Goal: Task Accomplishment & Management: Manage account settings

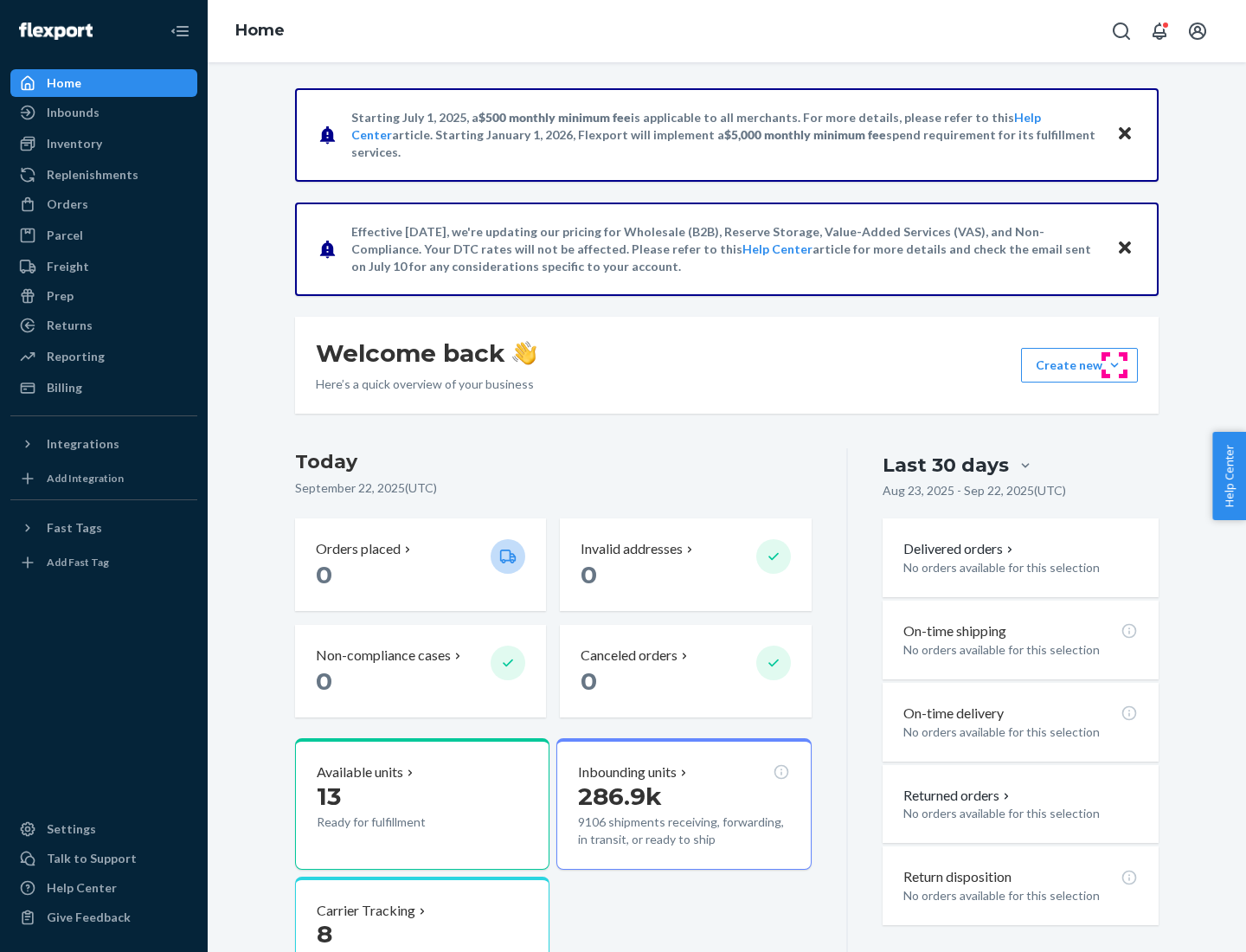
click at [1115, 365] on button "Create new Create new inbound Create new order Create new product" at bounding box center [1080, 365] width 117 height 34
click at [104, 113] on div "Inbounds" at bounding box center [103, 112] width 183 height 24
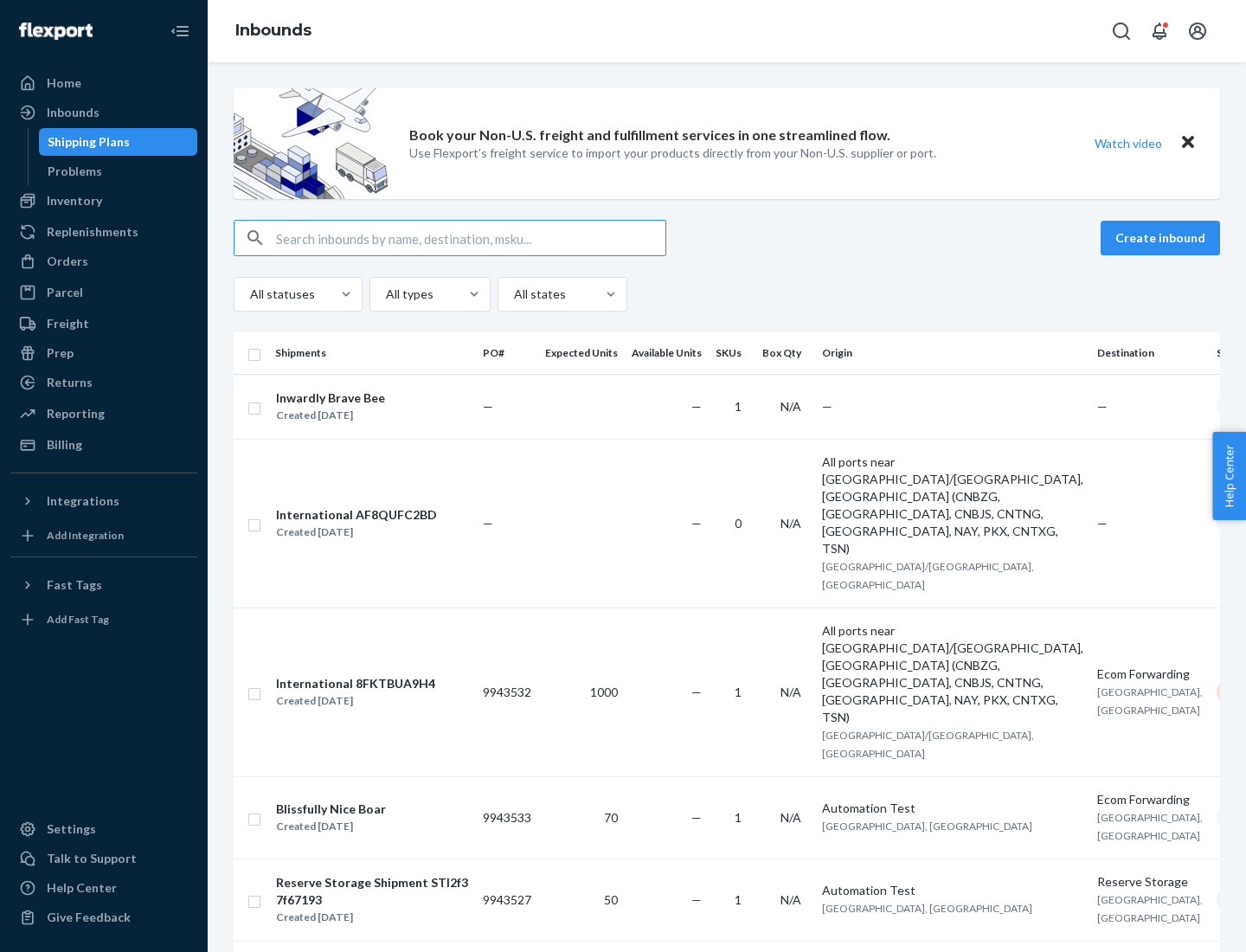
click at [1163, 238] on button "Create inbound" at bounding box center [1160, 238] width 119 height 34
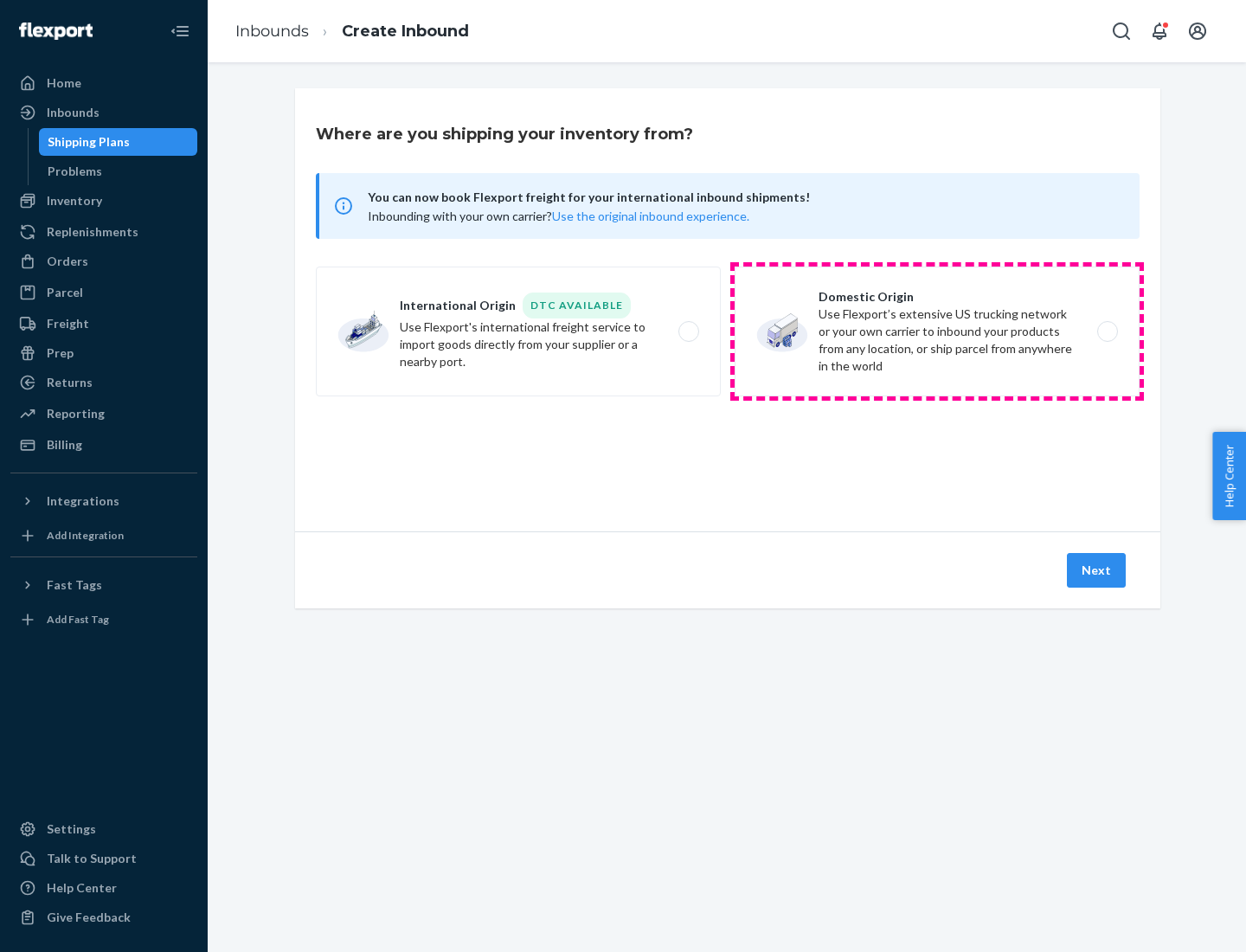
click at [937, 331] on label "Domestic Origin Use Flexport’s extensive US trucking network or your own carrie…" at bounding box center [937, 331] width 405 height 130
click at [1107, 331] on input "Domestic Origin Use Flexport’s extensive US trucking network or your own carrie…" at bounding box center [1112, 332] width 11 height 11
radio input "true"
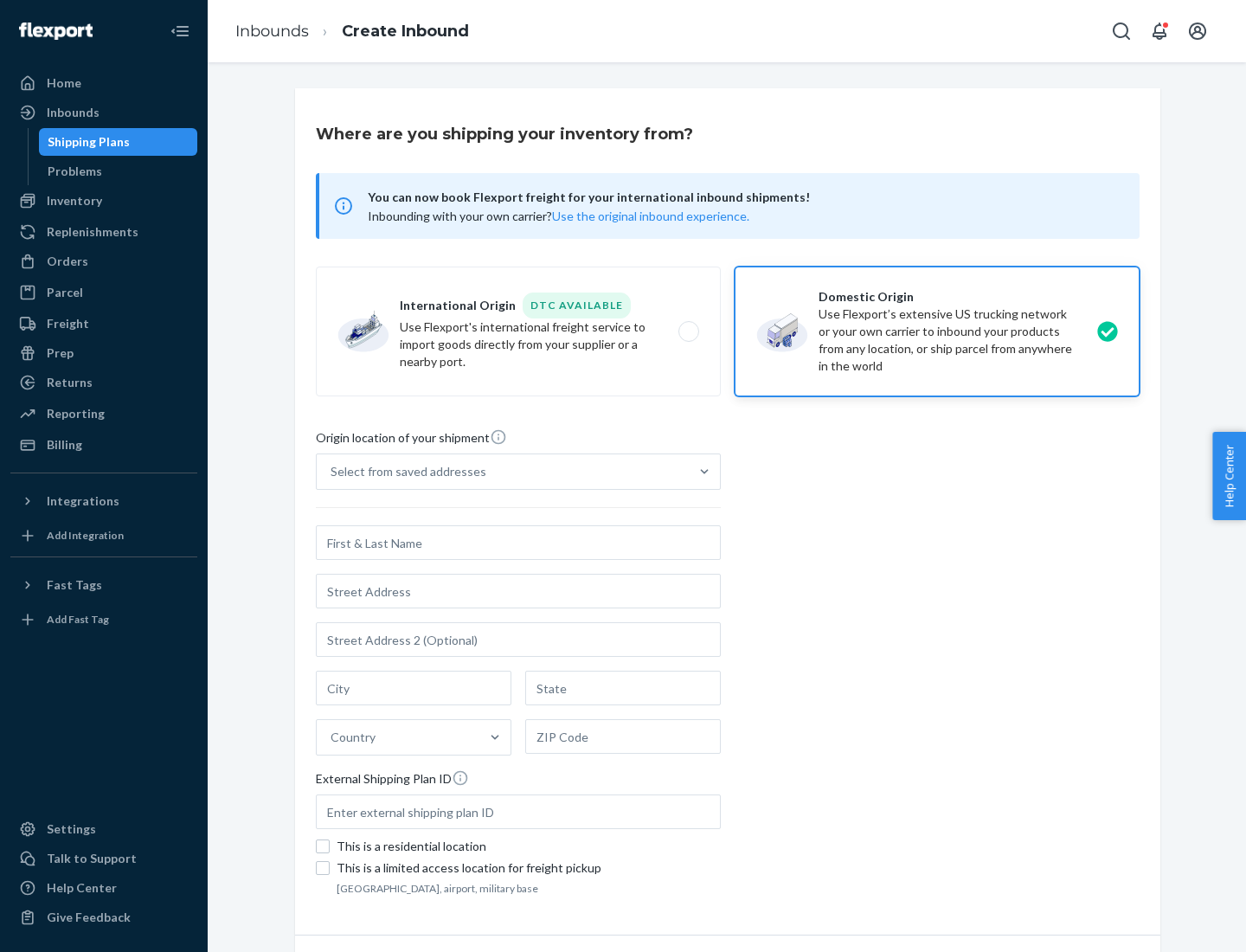
click at [404, 472] on div "Select from saved addresses" at bounding box center [408, 471] width 156 height 17
click at [332, 472] on input "Select from saved addresses" at bounding box center [331, 471] width 2 height 17
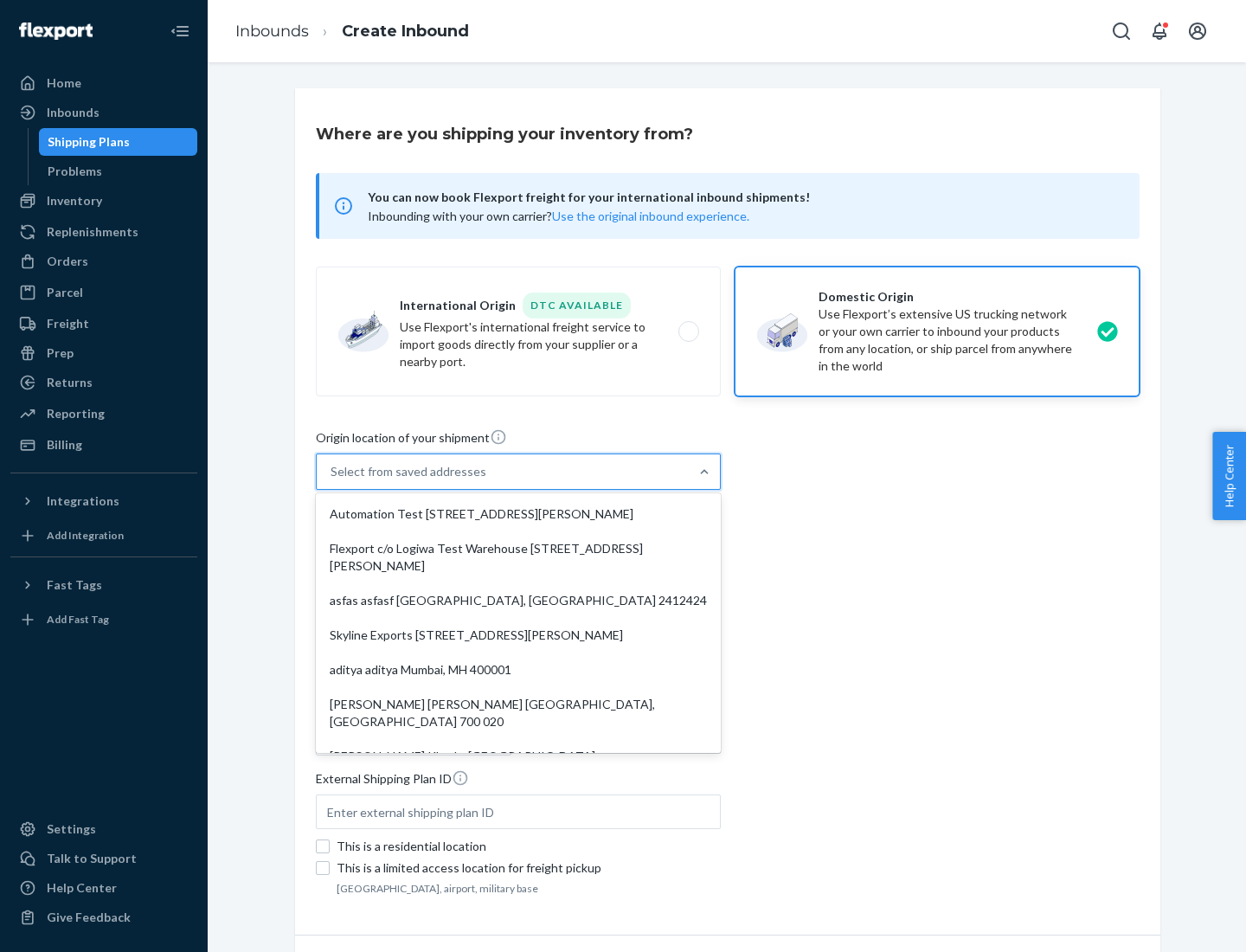
scroll to position [7, 0]
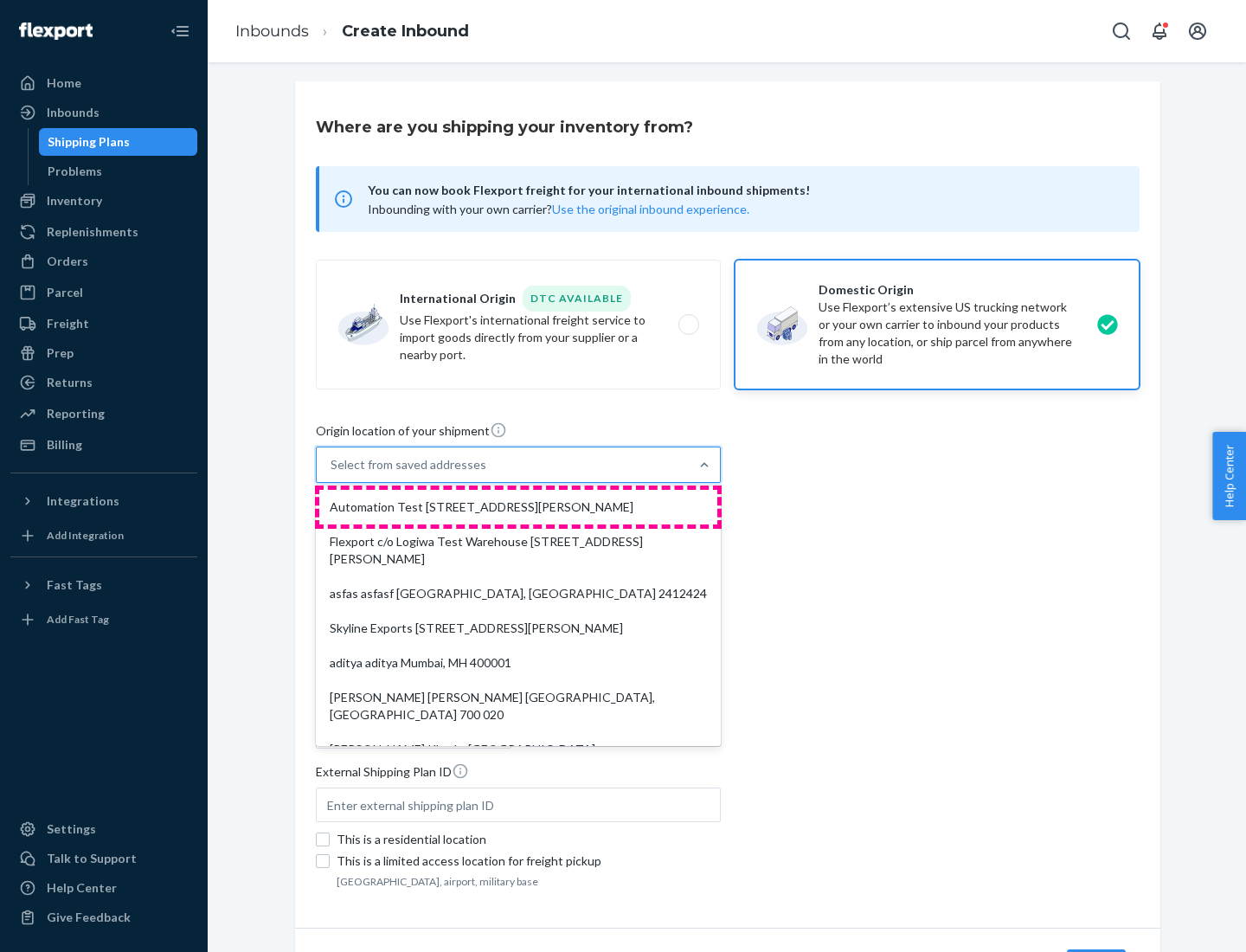
click at [519, 507] on div "Automation Test [STREET_ADDRESS][PERSON_NAME]" at bounding box center [518, 507] width 398 height 34
click at [332, 474] on input "option Automation Test [STREET_ADDRESS][PERSON_NAME]. 9 results available. Use …" at bounding box center [331, 465] width 2 height 17
type input "Automation Test"
type input "[STREET_ADDRESS][PERSON_NAME]"
type input "9th Floor"
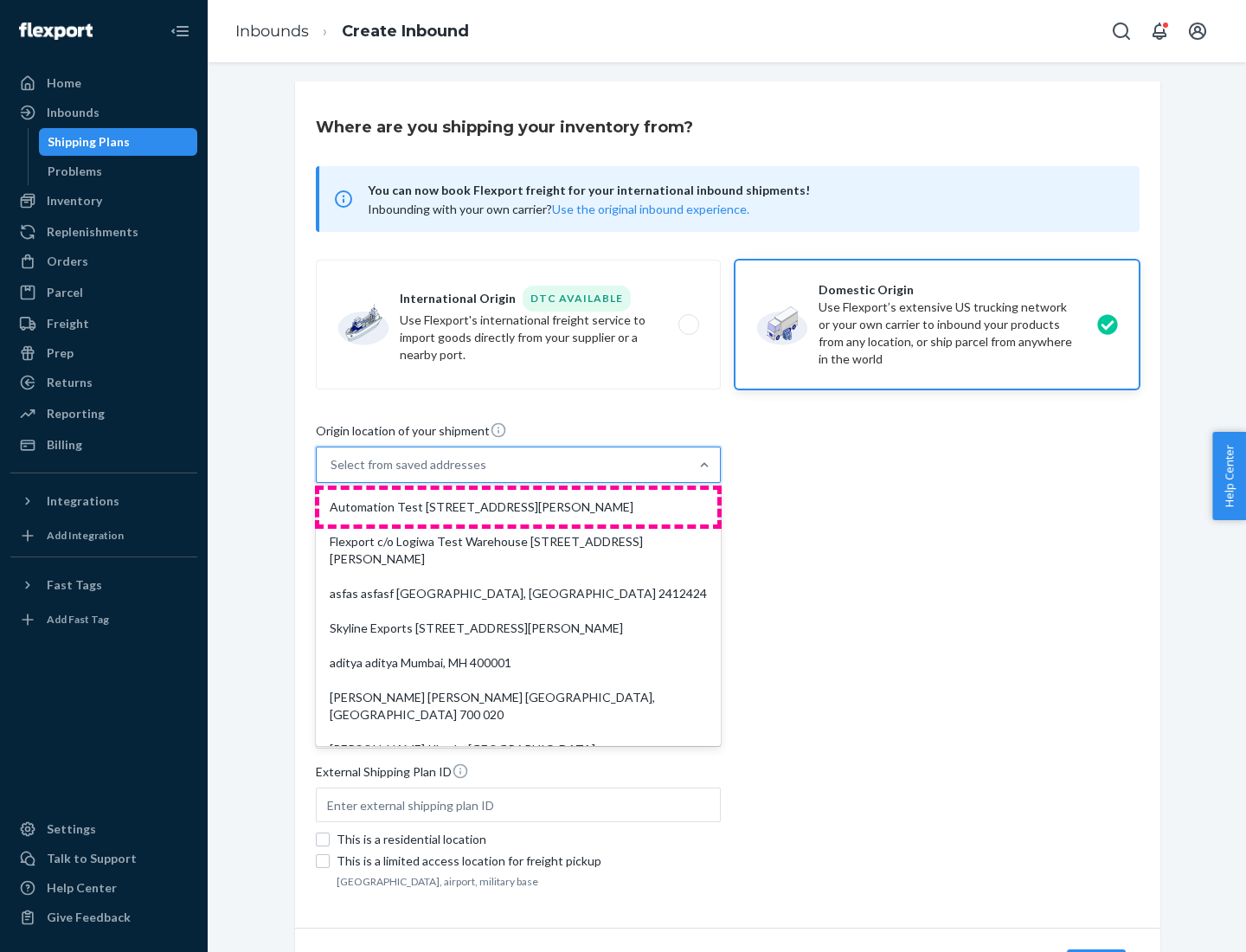
type input "[GEOGRAPHIC_DATA]"
type input "CA"
type input "94104"
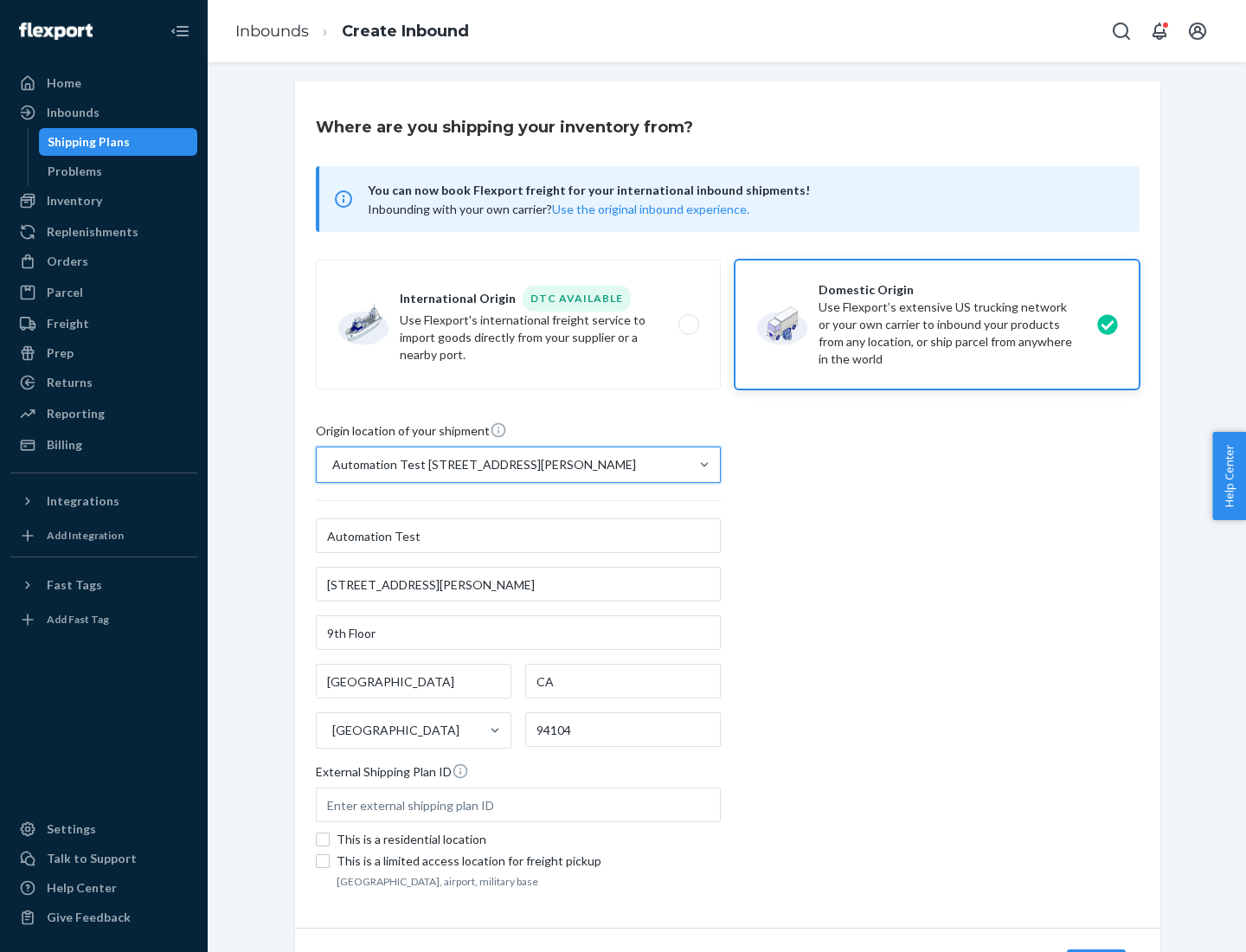
scroll to position [101, 0]
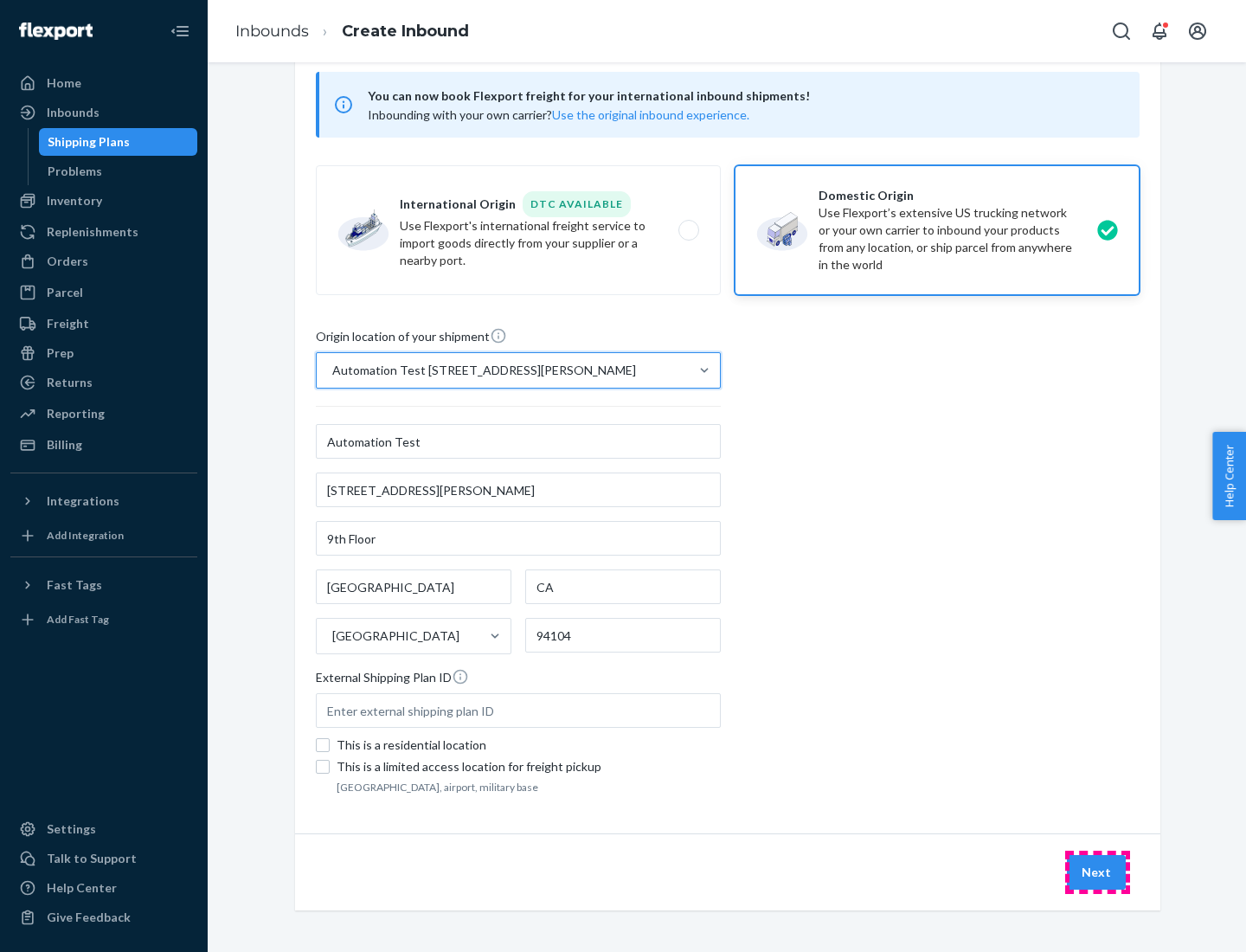
click at [1097, 873] on button "Next" at bounding box center [1096, 873] width 59 height 34
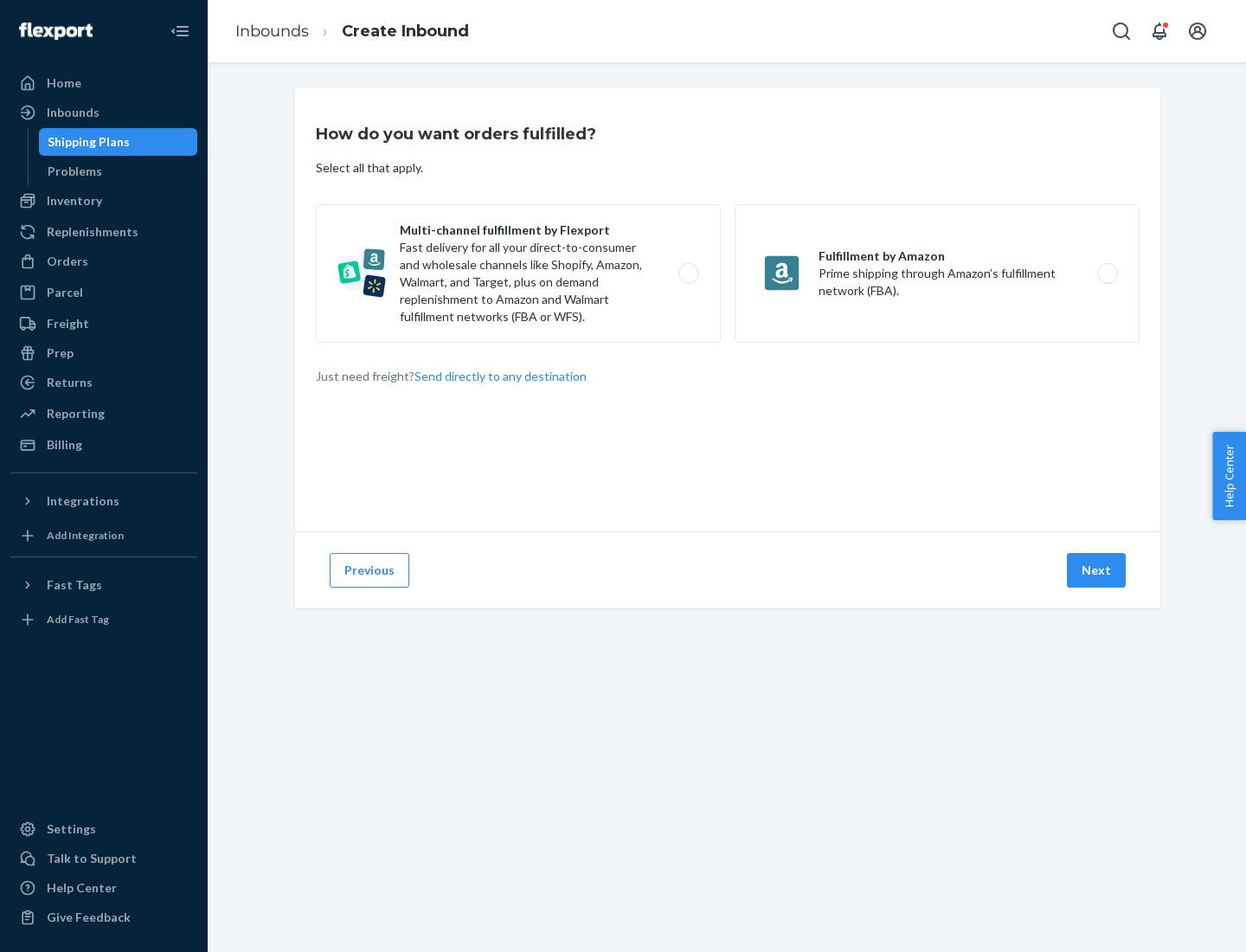
click at [519, 273] on label "Multi-channel fulfillment by Flexport Fast delivery for all your direct-to-cons…" at bounding box center [518, 273] width 405 height 138
click at [688, 273] on input "Multi-channel fulfillment by Flexport Fast delivery for all your direct-to-cons…" at bounding box center [694, 273] width 11 height 11
radio input "true"
click at [1097, 570] on button "Next" at bounding box center [1096, 570] width 59 height 34
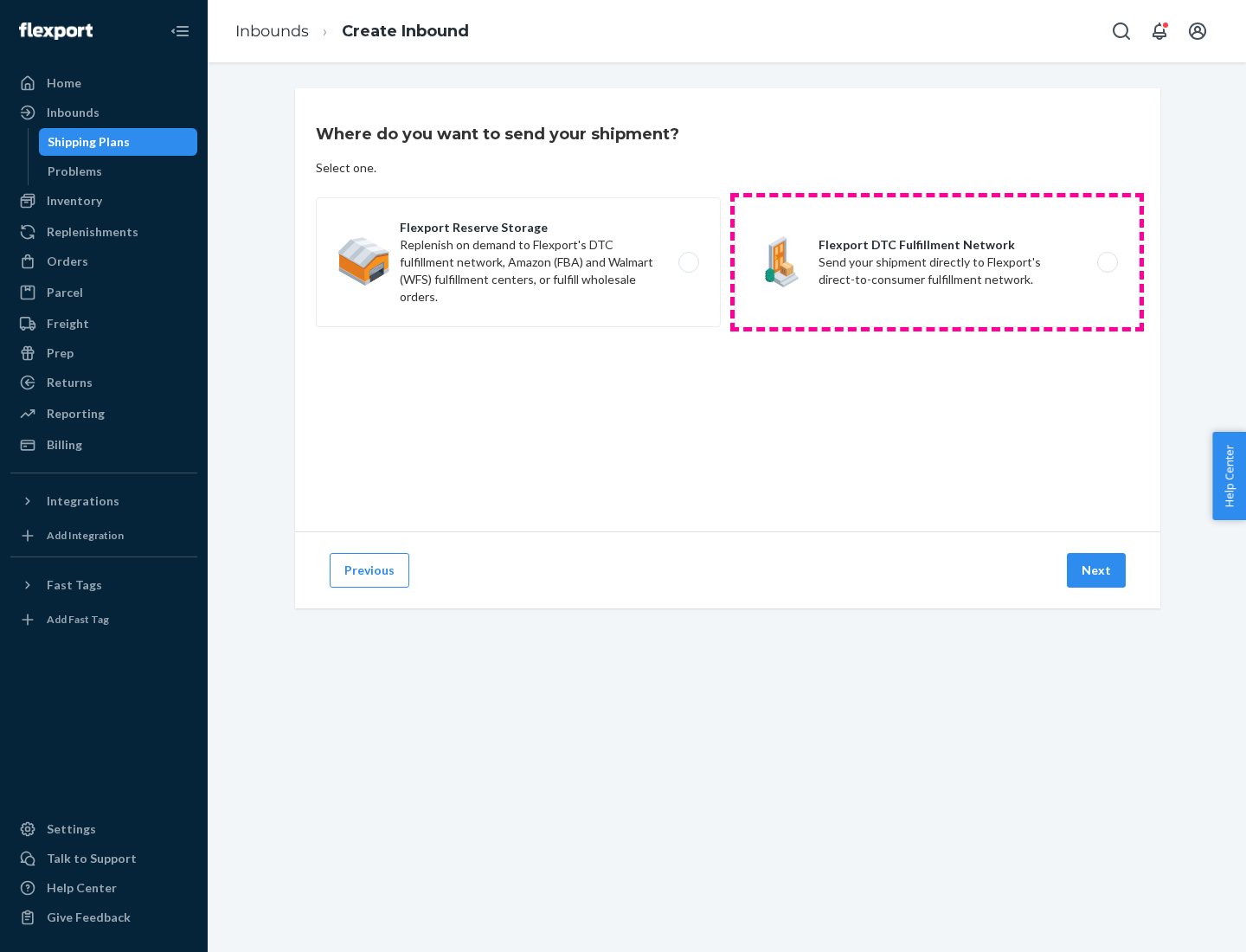
click at [937, 263] on label "Flexport DTC Fulfillment Network Send your shipment directly to Flexport's dire…" at bounding box center [937, 263] width 405 height 130
click at [1107, 263] on input "Flexport DTC Fulfillment Network Send your shipment directly to Flexport's dire…" at bounding box center [1112, 263] width 11 height 11
radio input "true"
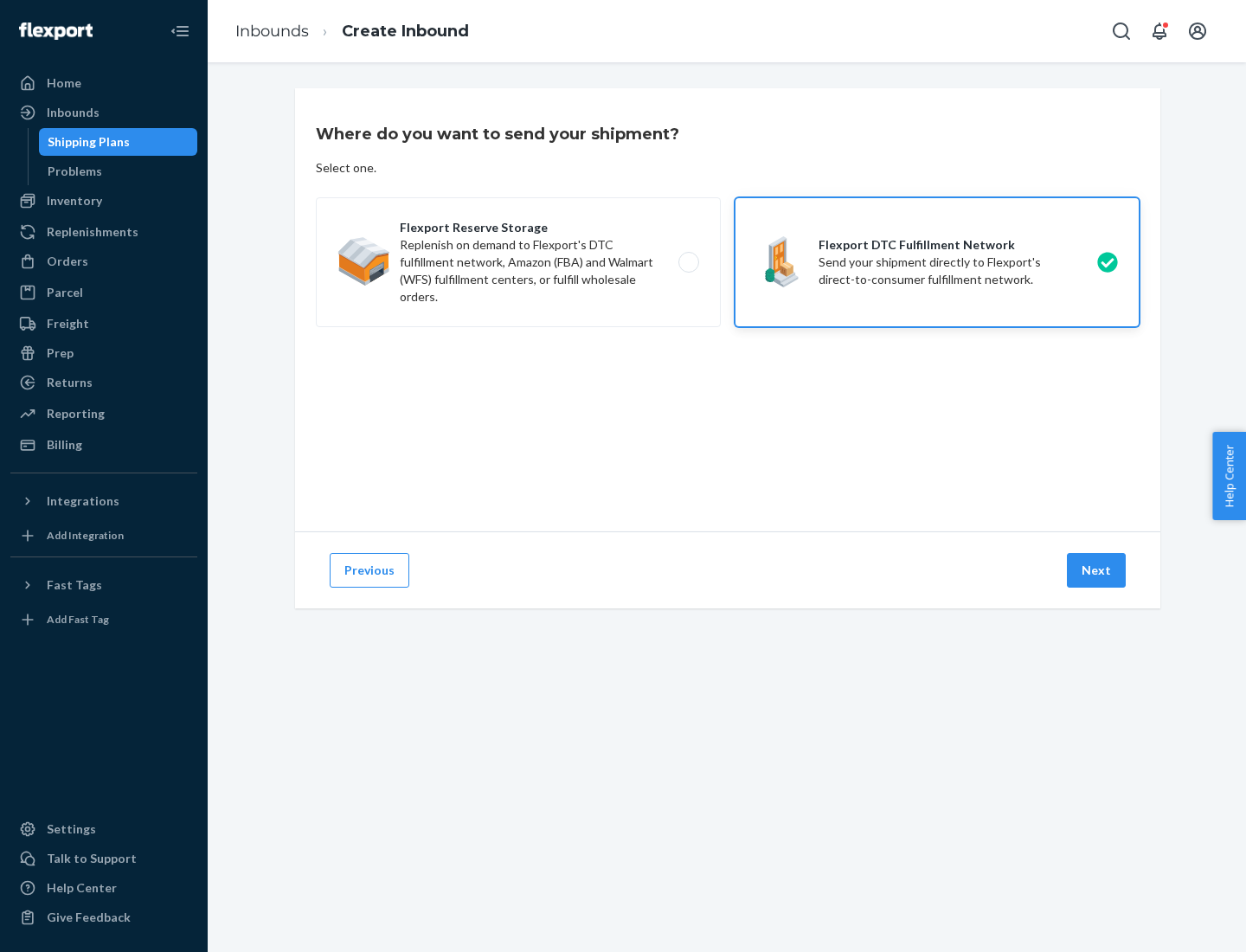
click at [1097, 570] on button "Next" at bounding box center [1096, 570] width 59 height 34
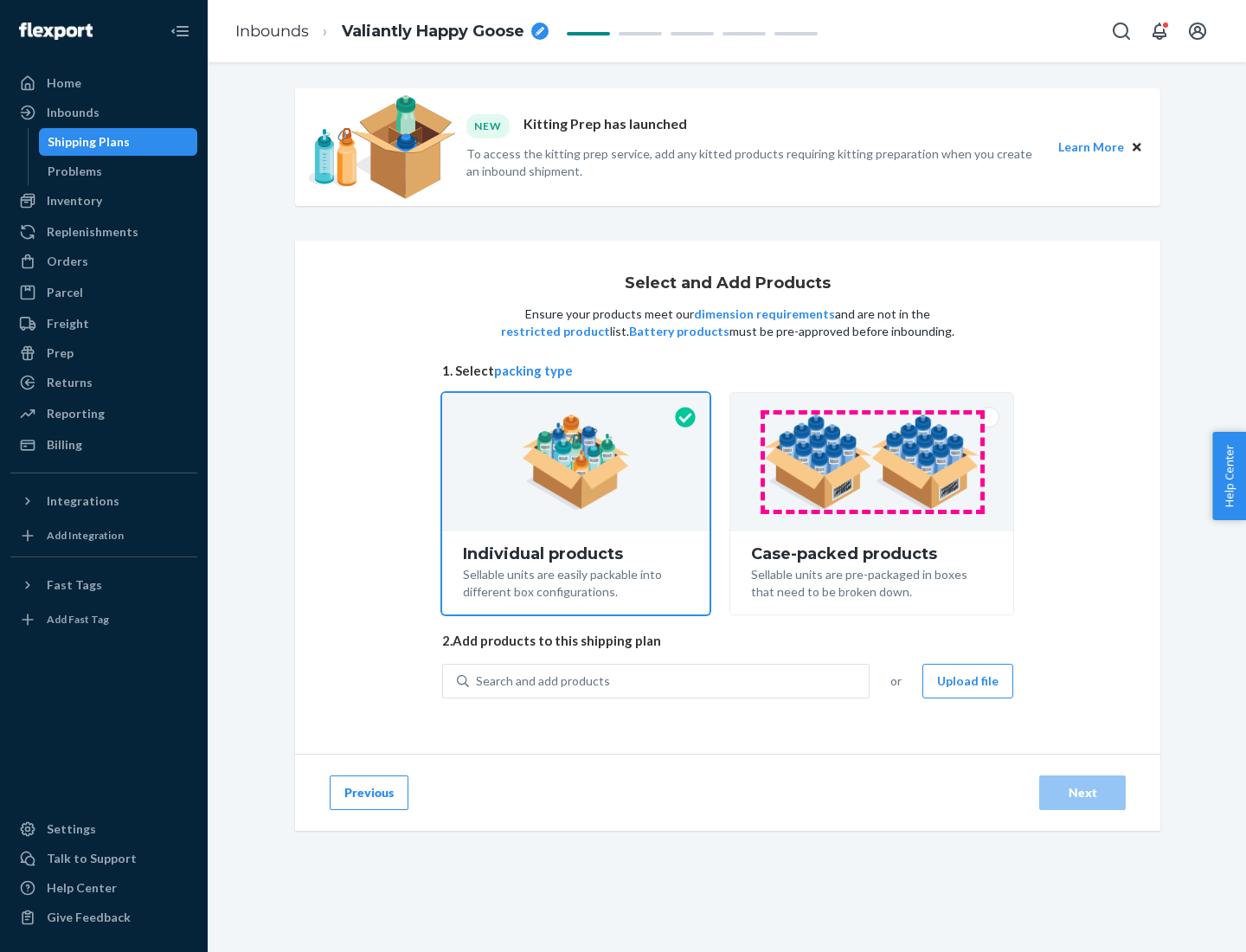
click at [872, 462] on img at bounding box center [872, 463] width 216 height 96
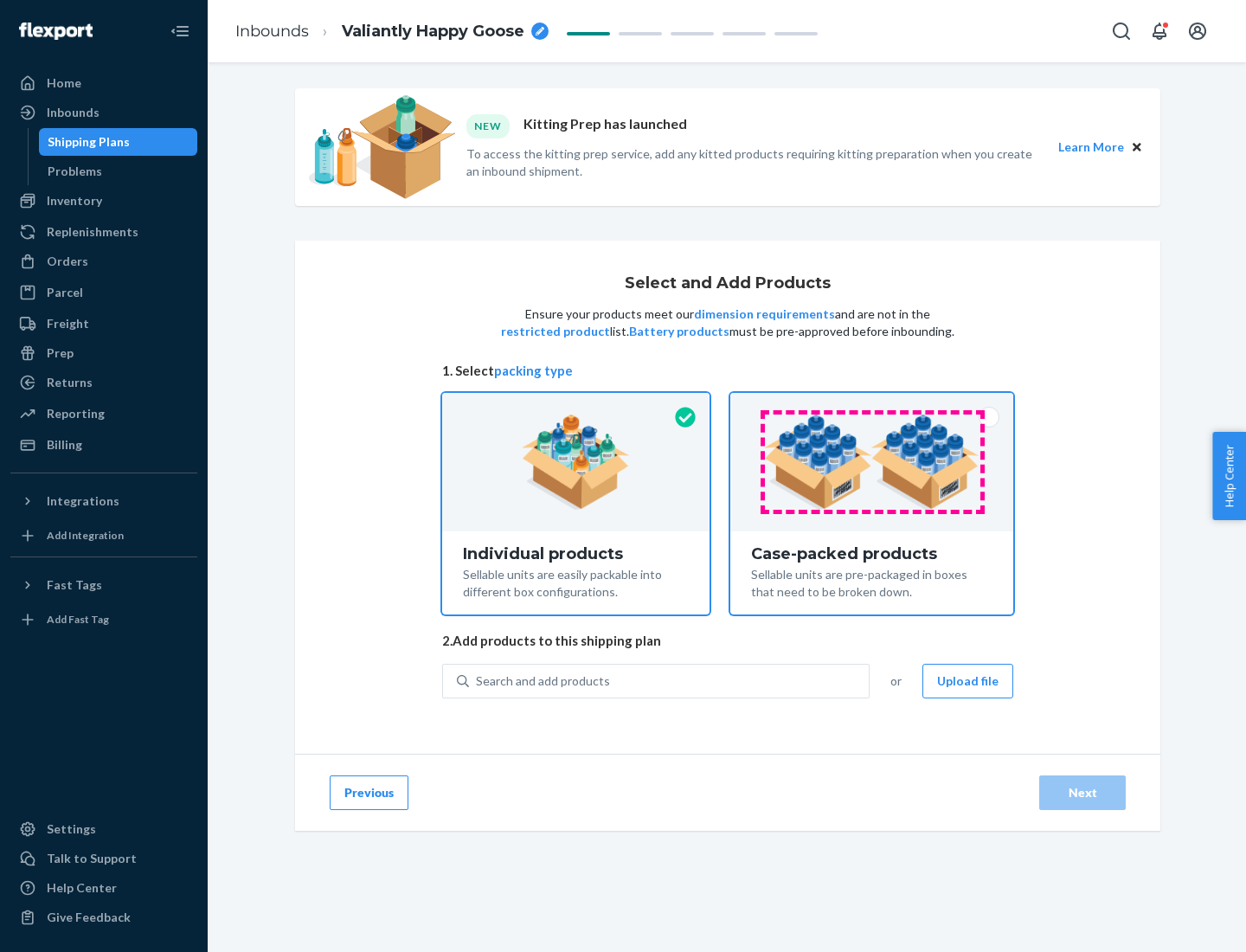
click at [872, 404] on input "Case-packed products Sellable units are pre-packaged in boxes that need to be b…" at bounding box center [872, 399] width 11 height 11
radio input "true"
radio input "false"
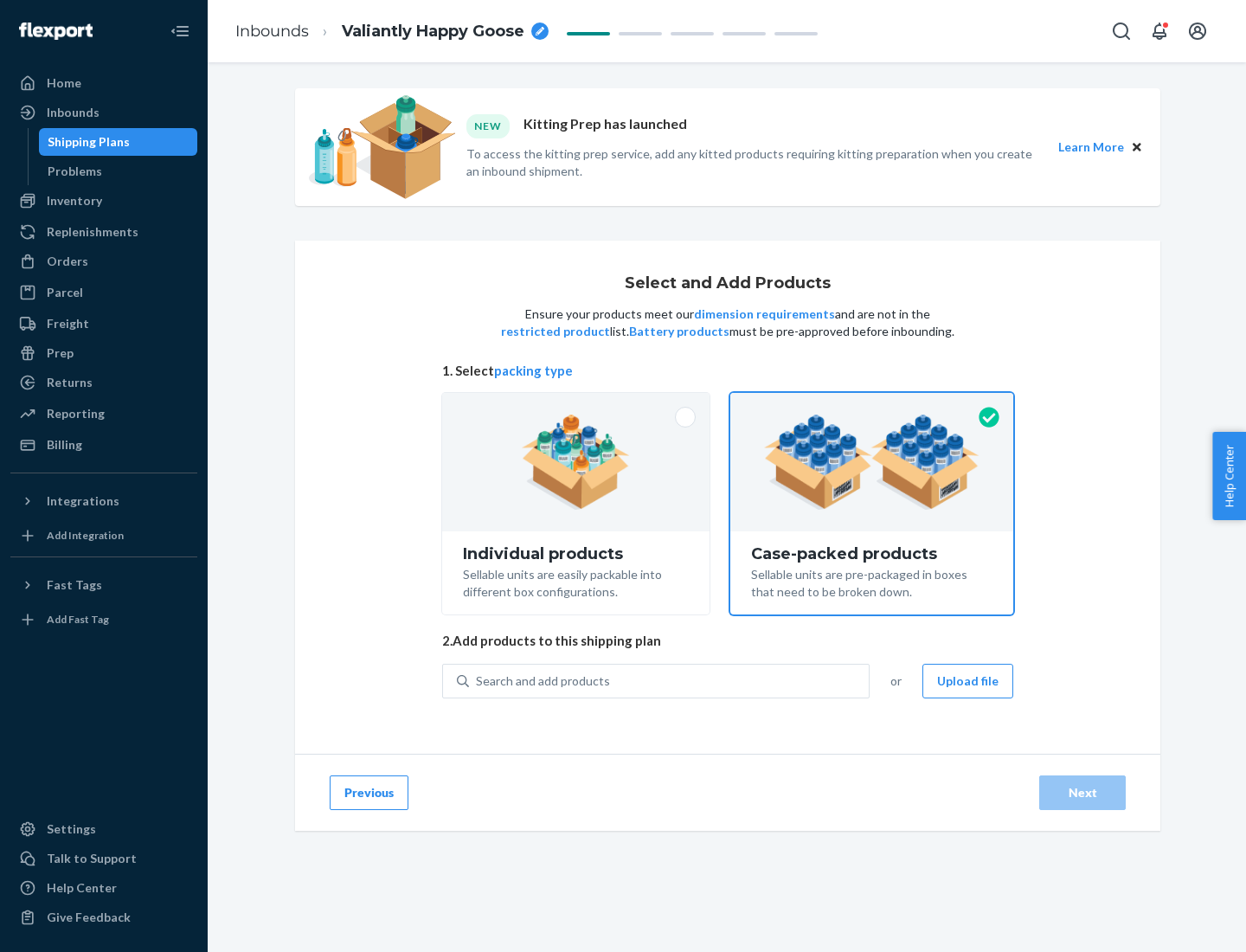
click at [670, 680] on div "Search and add products" at bounding box center [669, 681] width 400 height 32
click at [478, 680] on input "Search and add products" at bounding box center [477, 680] width 2 height 17
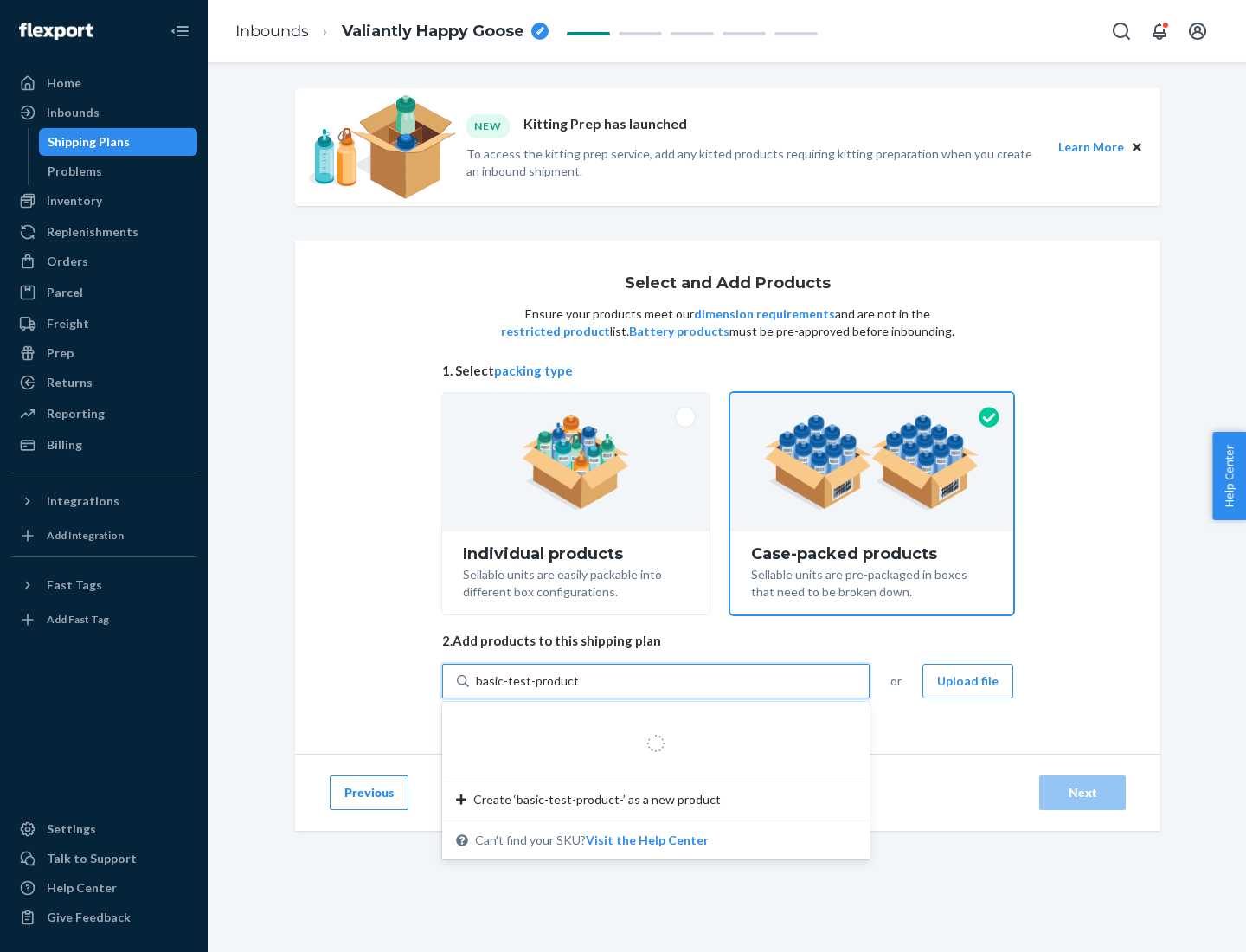
type input "basic-test-product-1"
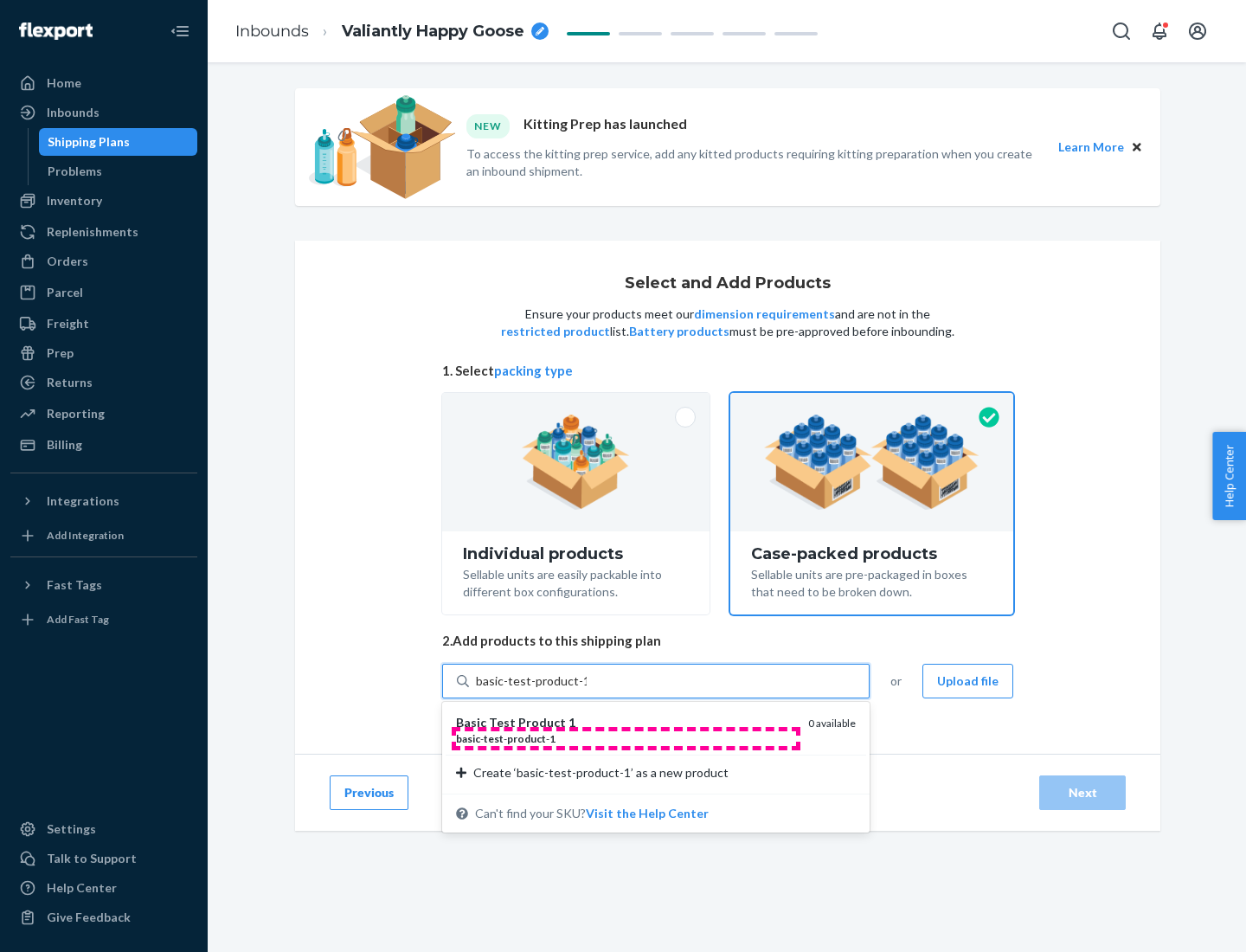
click at [626, 738] on div "basic - test - product - 1" at bounding box center [625, 739] width 338 height 14
click at [586, 690] on input "basic-test-product-1" at bounding box center [531, 680] width 111 height 17
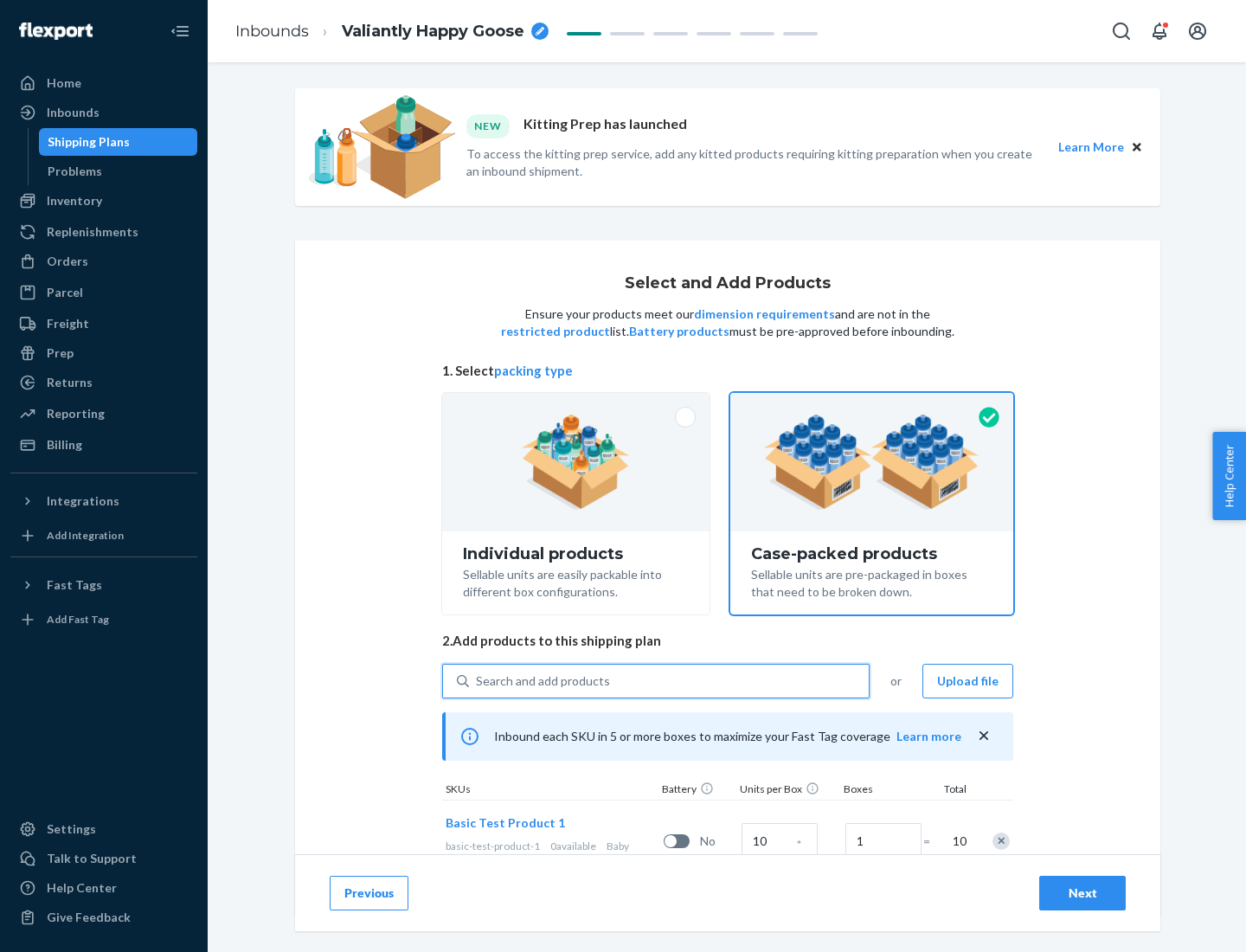
scroll to position [62, 0]
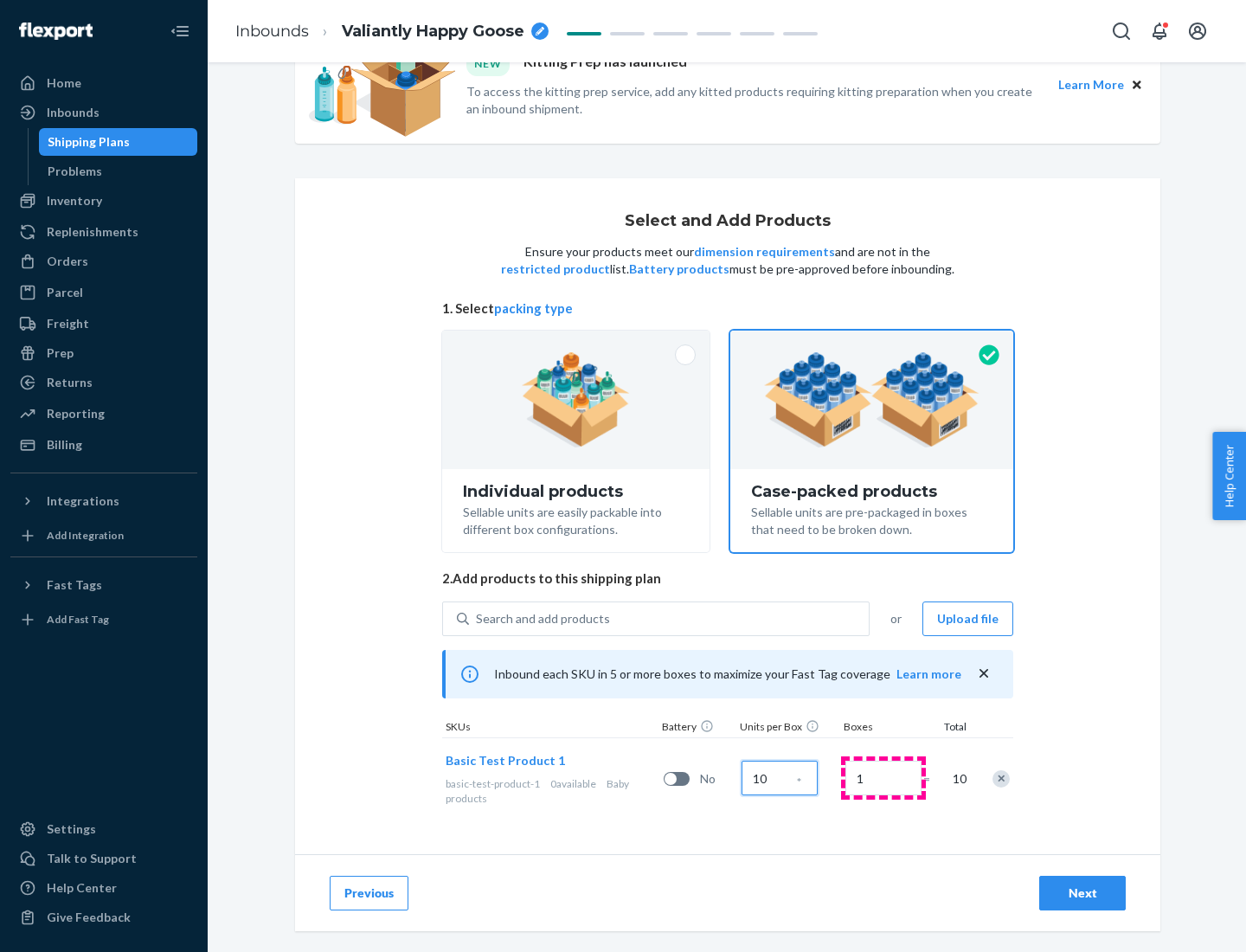
type input "10"
type input "7"
click at [1083, 893] on div "Next" at bounding box center [1082, 892] width 57 height 17
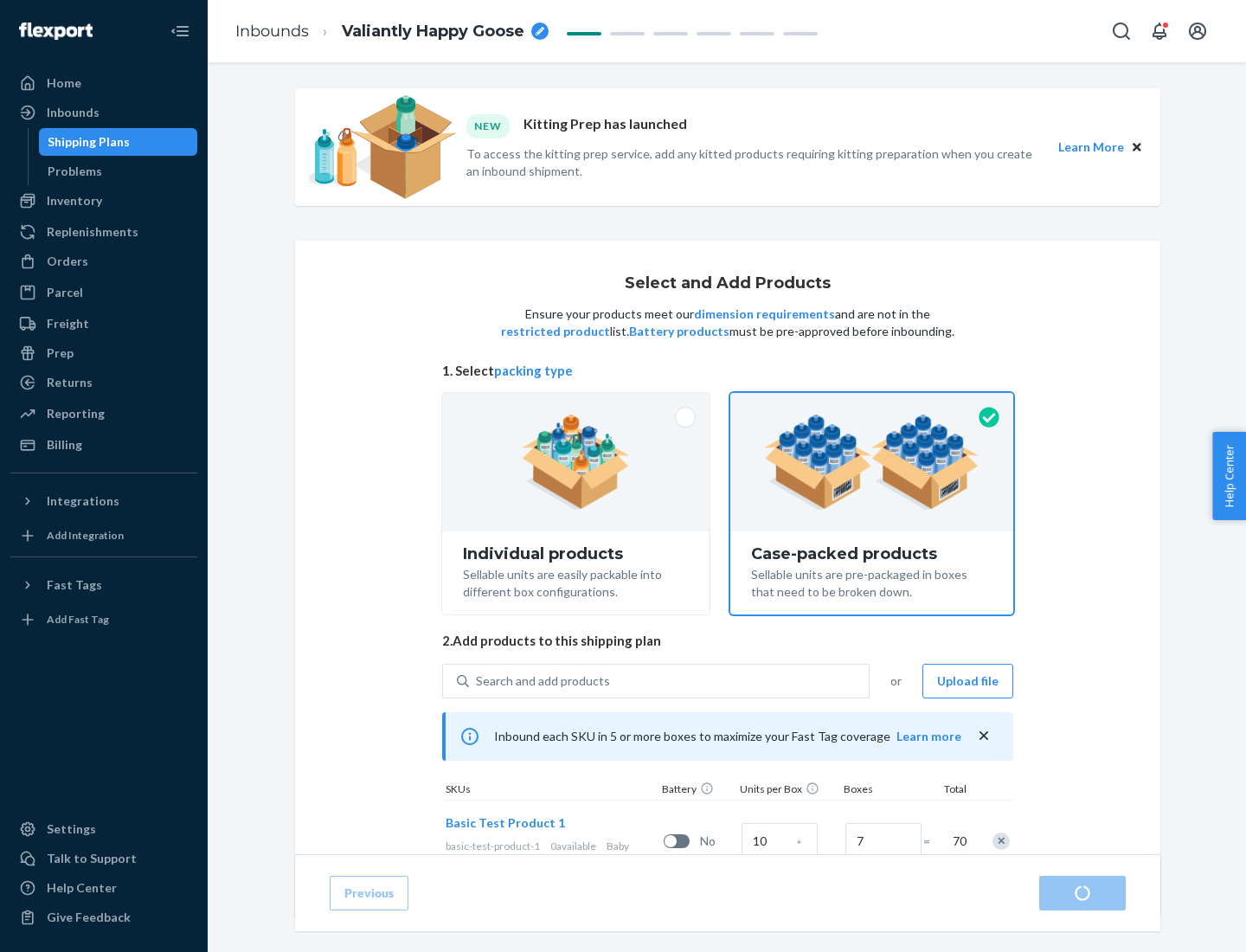
radio input "true"
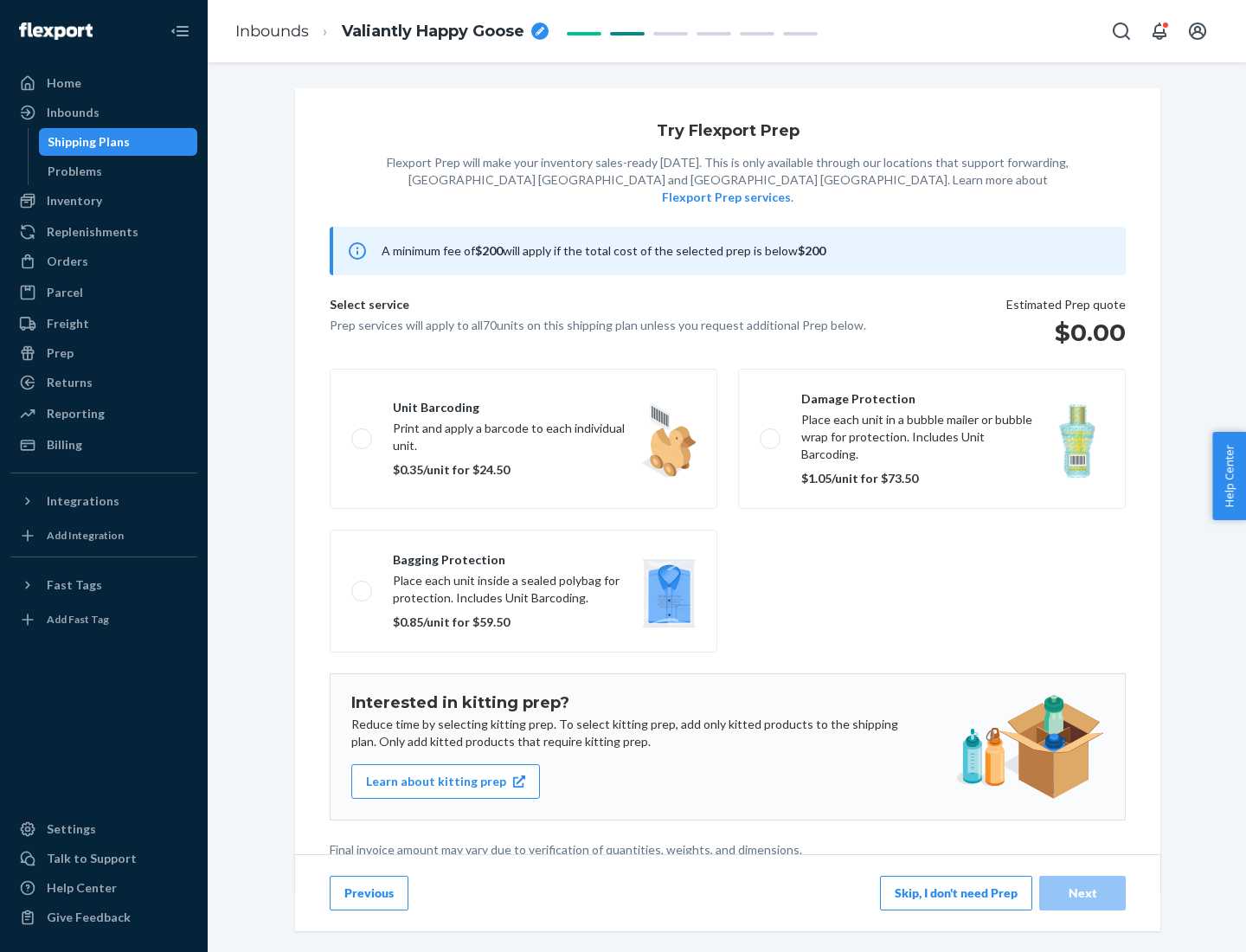
scroll to position [5, 0]
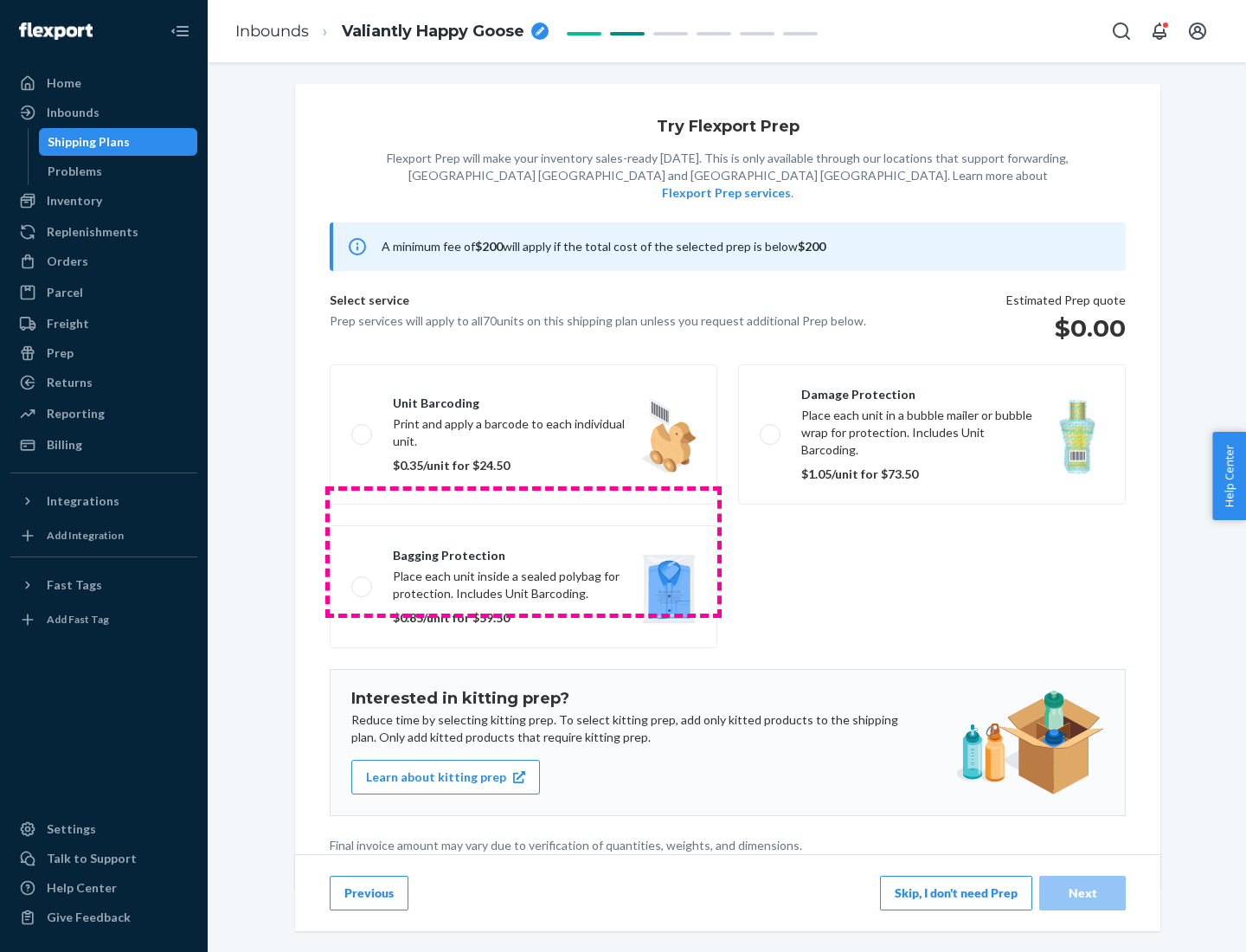
click at [523, 551] on label "Bagging protection Place each unit inside a sealed polybag for protection. Incl…" at bounding box center [524, 587] width 388 height 123
click at [363, 581] on input "Bagging protection Place each unit inside a sealed polybag for protection. Incl…" at bounding box center [356, 587] width 11 height 11
checkbox input "true"
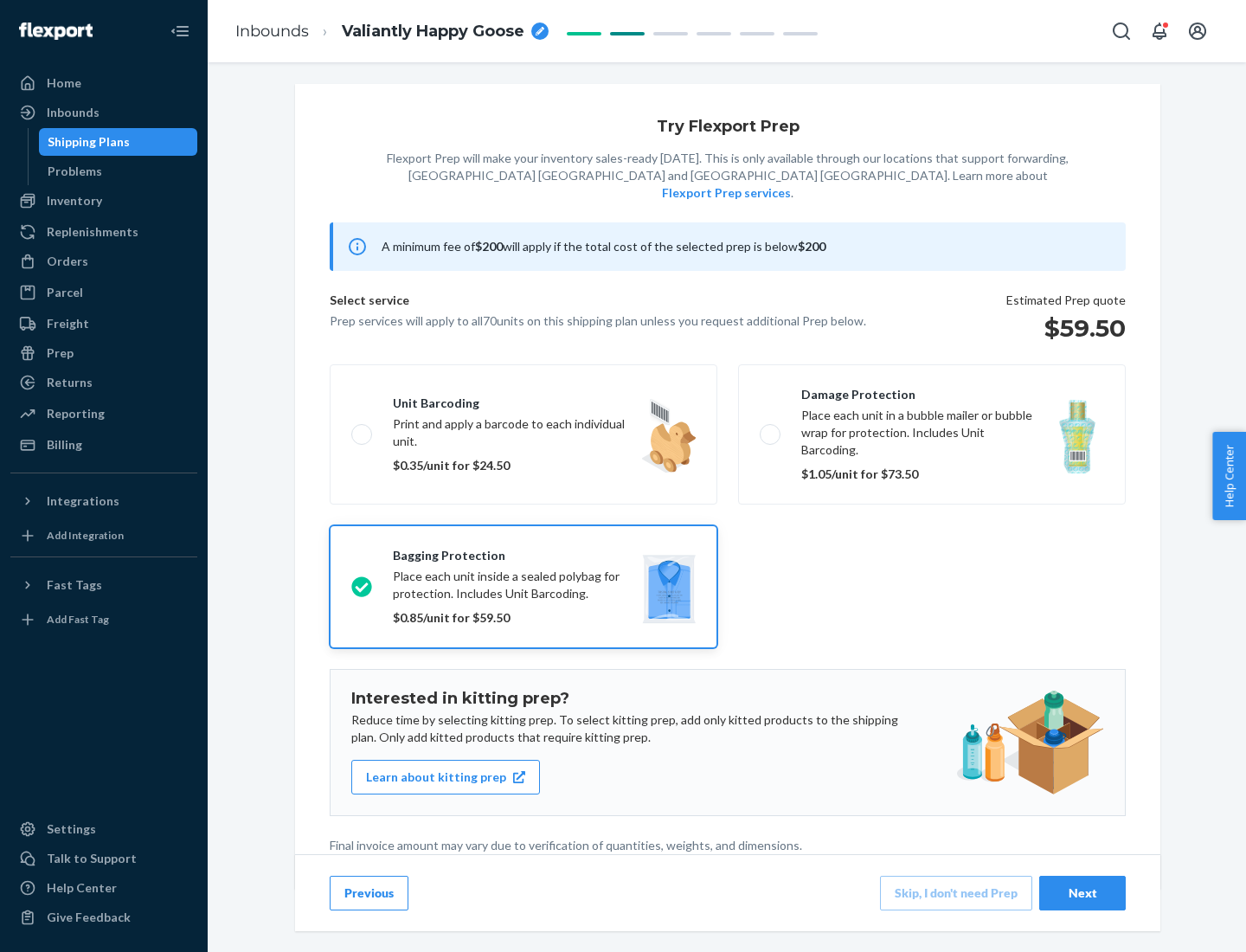
click at [1083, 892] on div "Next" at bounding box center [1082, 892] width 57 height 17
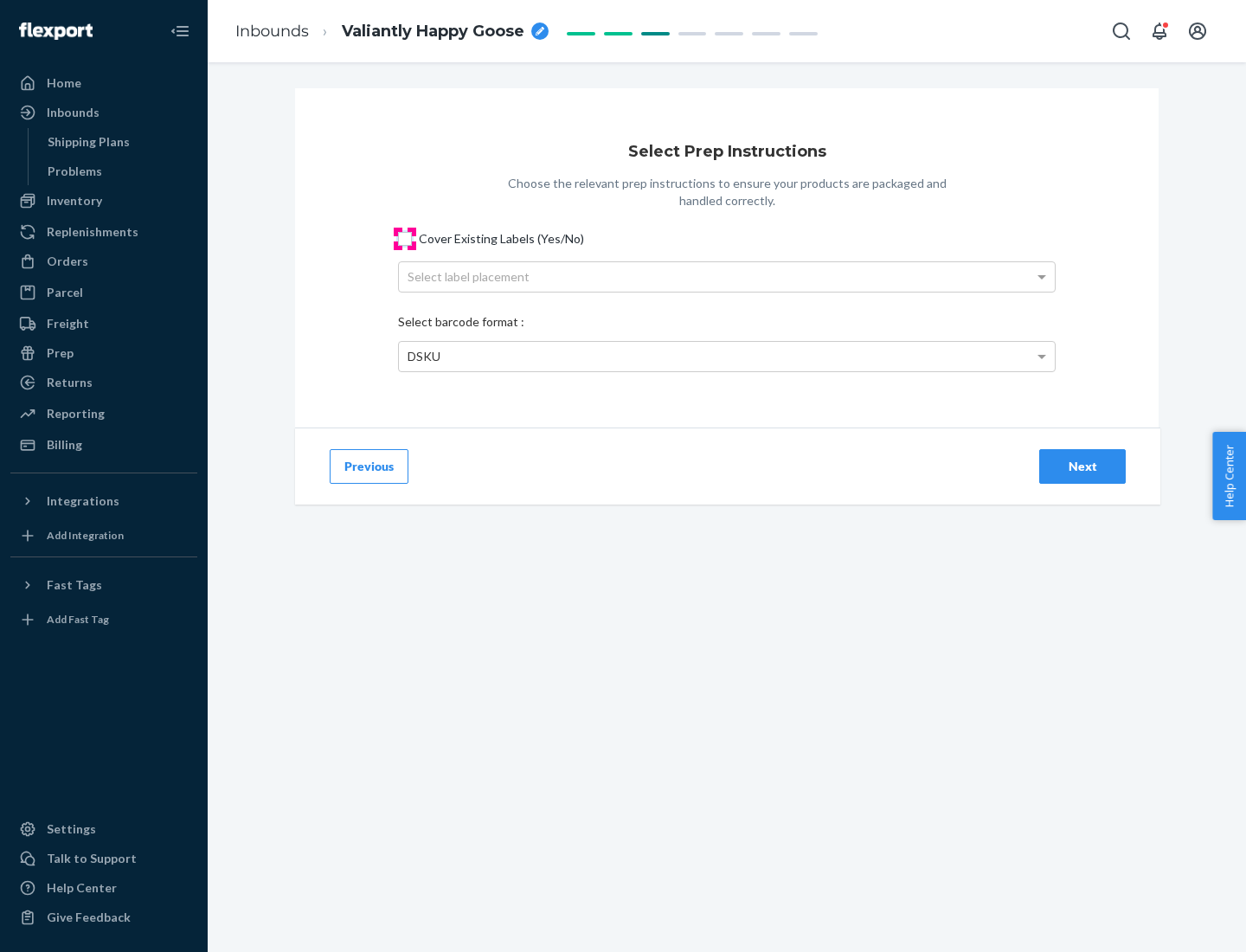
click at [405, 238] on input "Cover Existing Labels (Yes/No)" at bounding box center [404, 238] width 14 height 14
checkbox input "true"
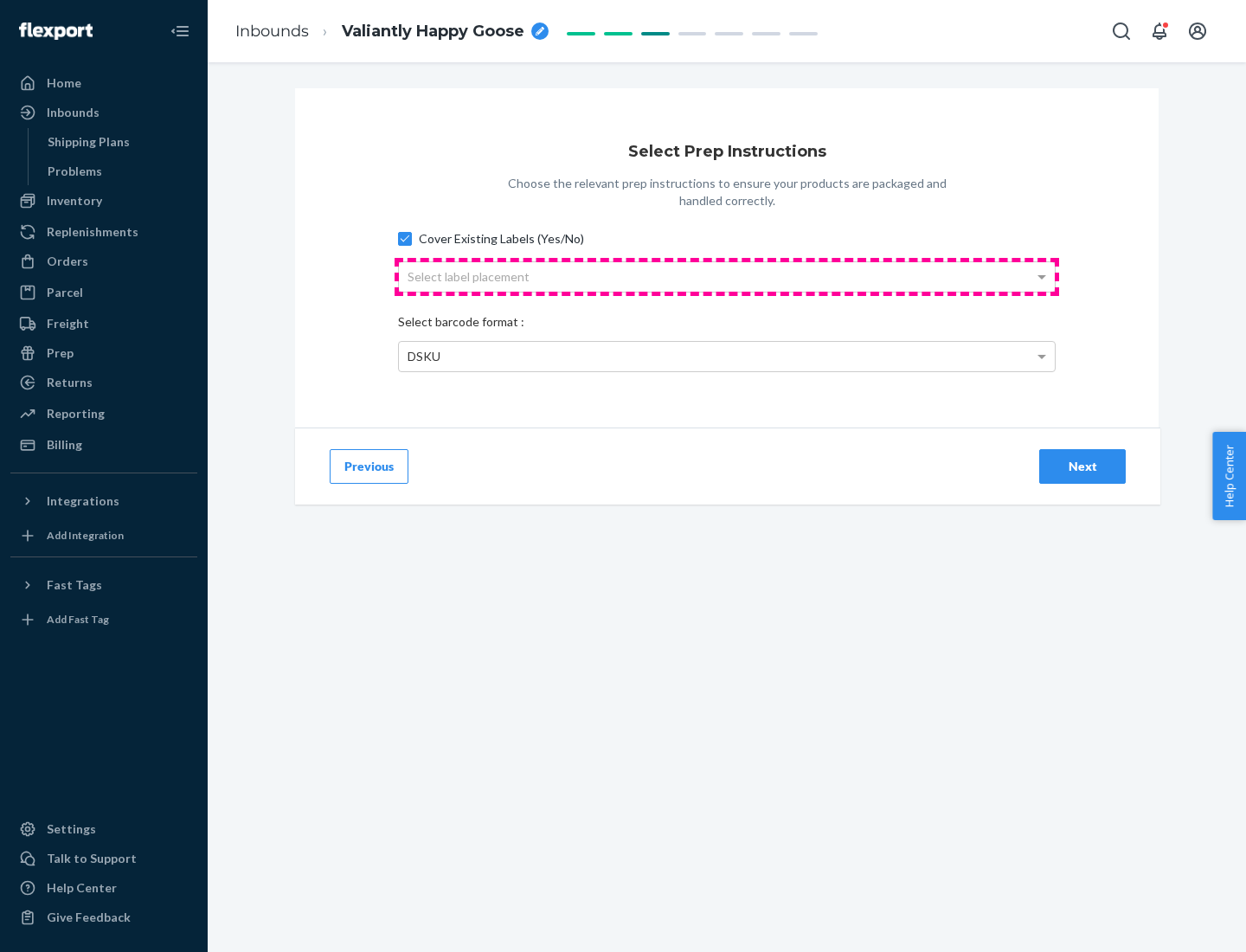
click at [727, 276] on div "Select label placement" at bounding box center [726, 277] width 656 height 30
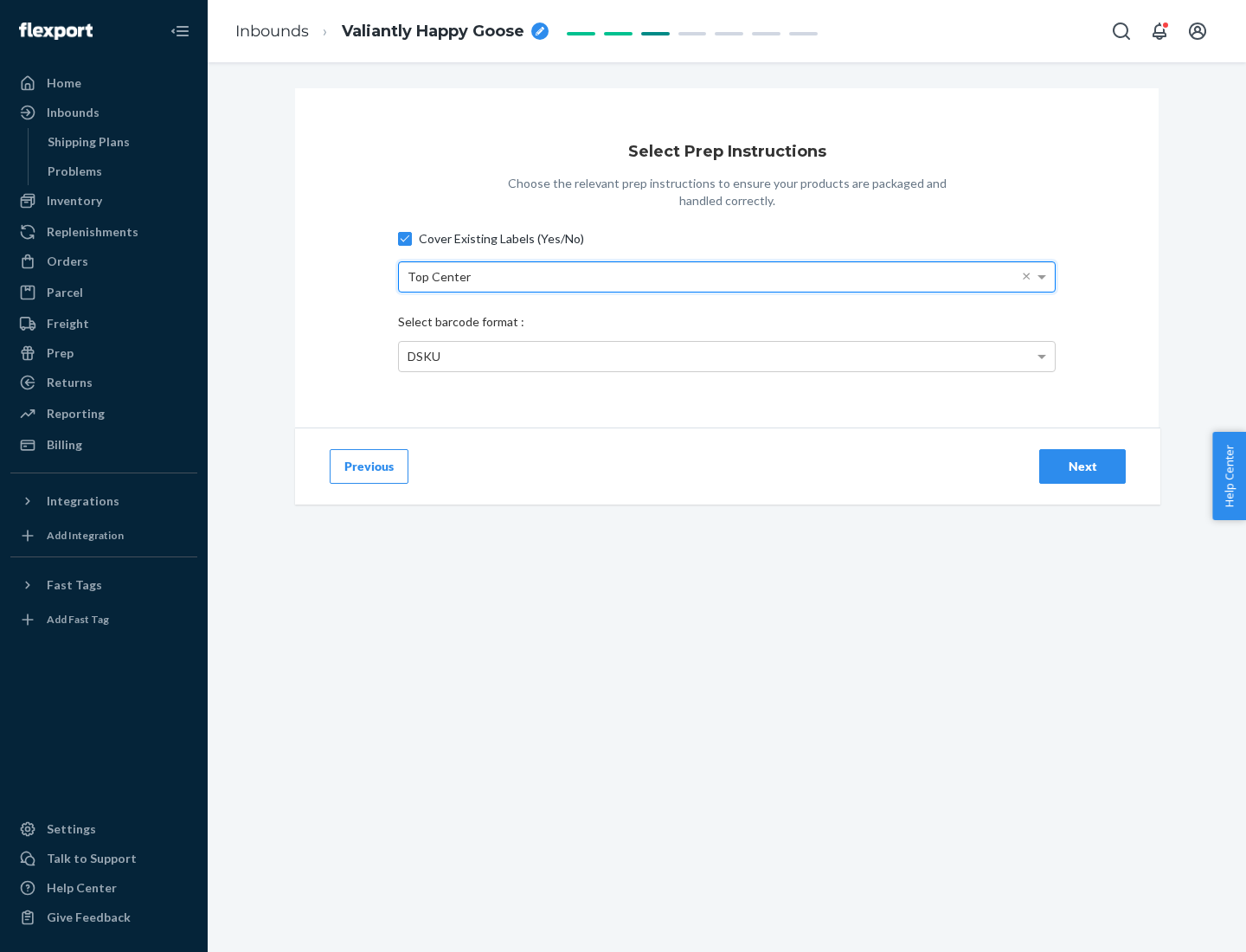
click at [727, 356] on div "DSKU" at bounding box center [726, 356] width 656 height 30
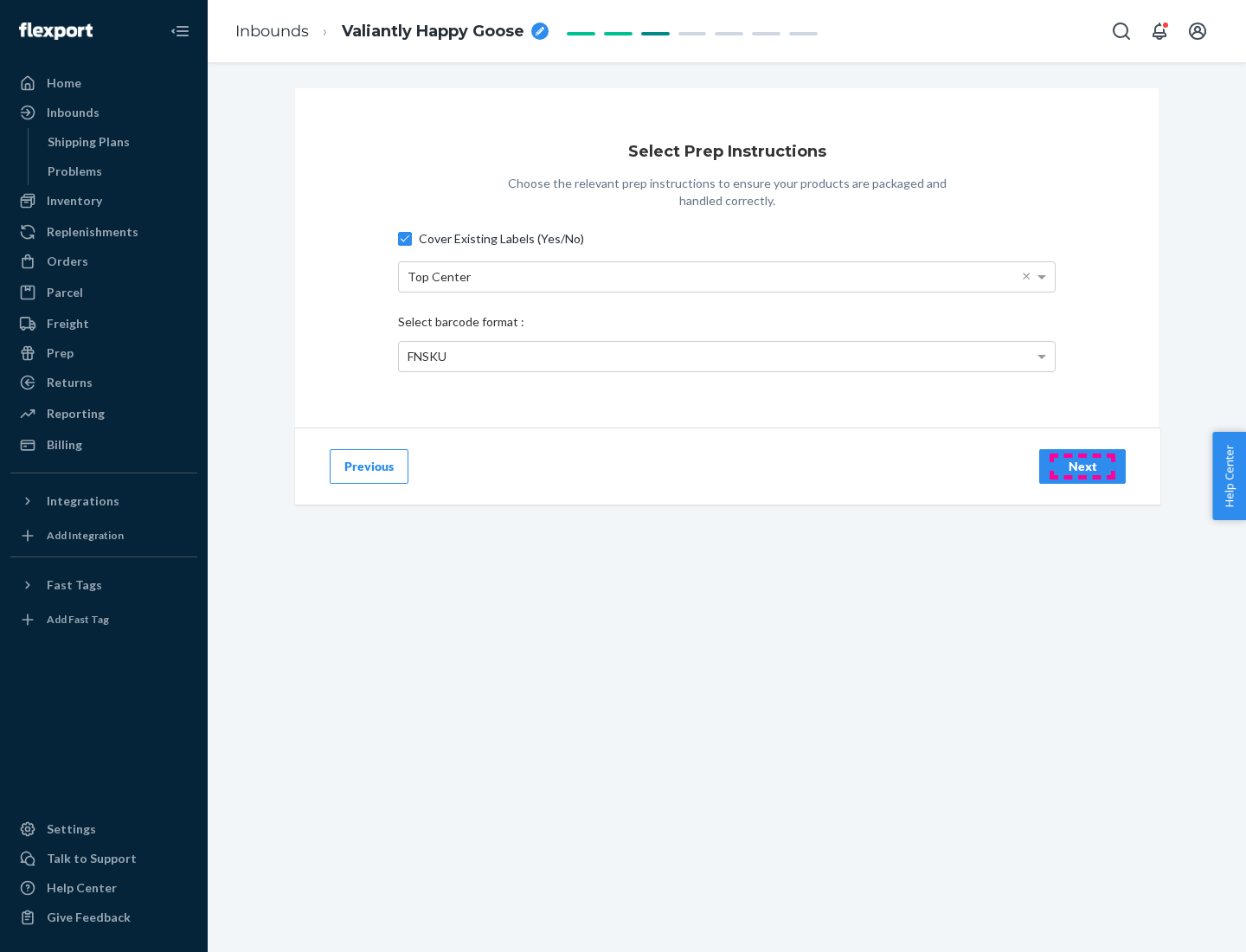
click at [1083, 466] on div "Next" at bounding box center [1082, 466] width 57 height 17
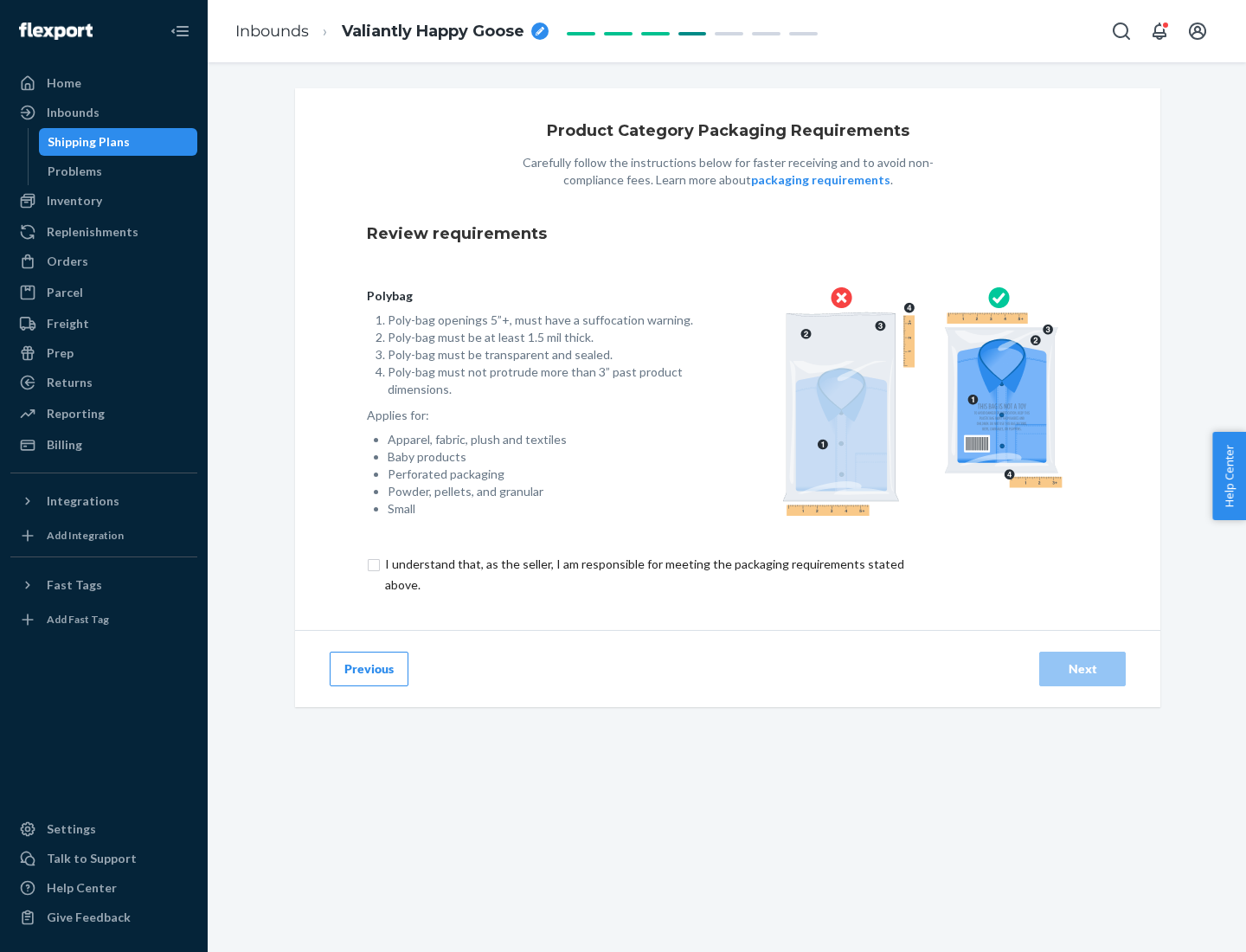
click at [643, 574] on input "checkbox" at bounding box center [655, 575] width 576 height 42
checkbox input "true"
click at [1083, 669] on div "Next" at bounding box center [1082, 669] width 57 height 17
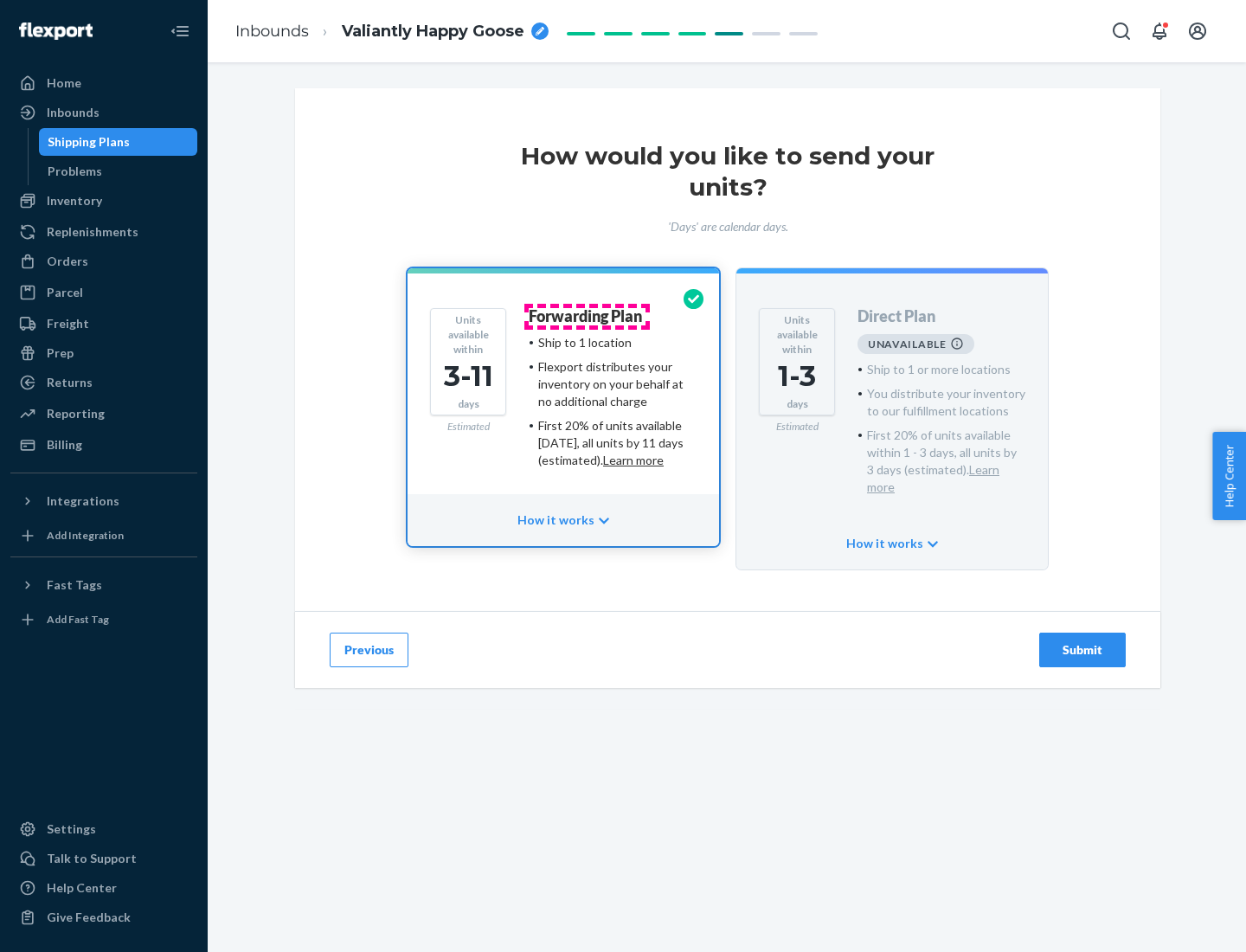
click at [586, 316] on h4 "Forwarding Plan" at bounding box center [586, 317] width 114 height 17
click at [1083, 642] on div "Submit" at bounding box center [1082, 650] width 57 height 17
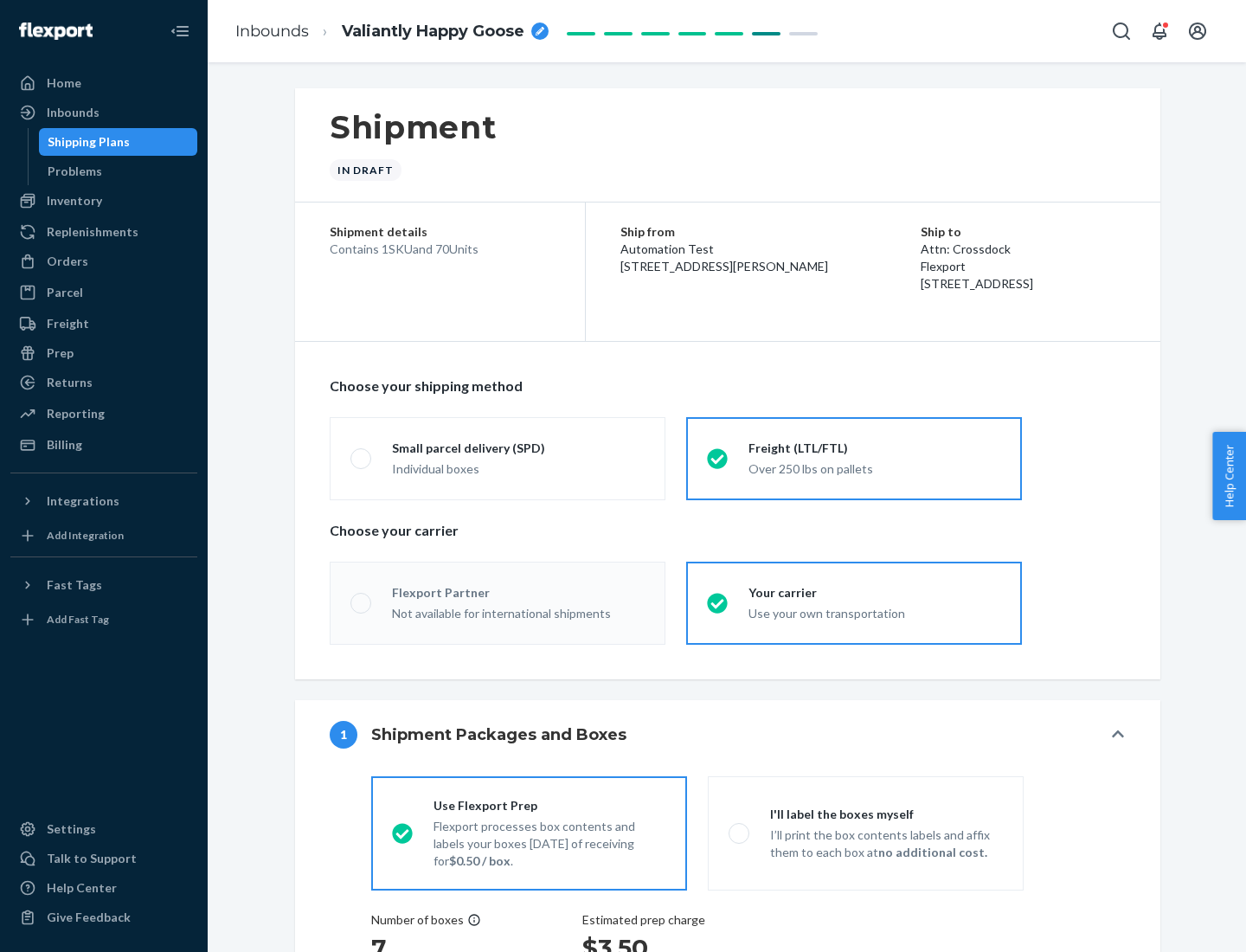
radio input "true"
radio input "false"
radio input "true"
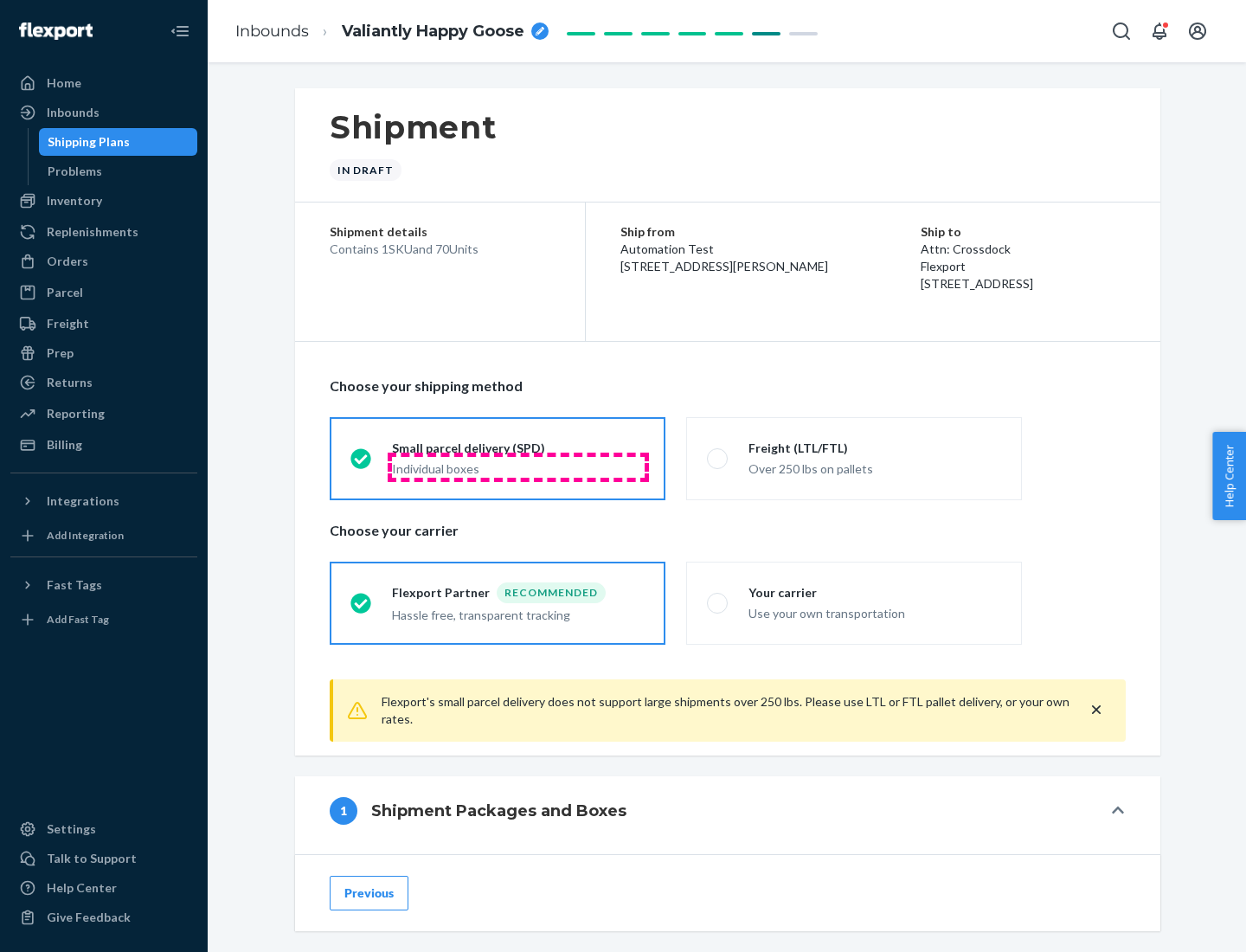
click at [519, 467] on div "Individual boxes" at bounding box center [519, 468] width 253 height 17
click at [362, 464] on input "Small parcel delivery (SPD) Individual boxes" at bounding box center [356, 458] width 11 height 11
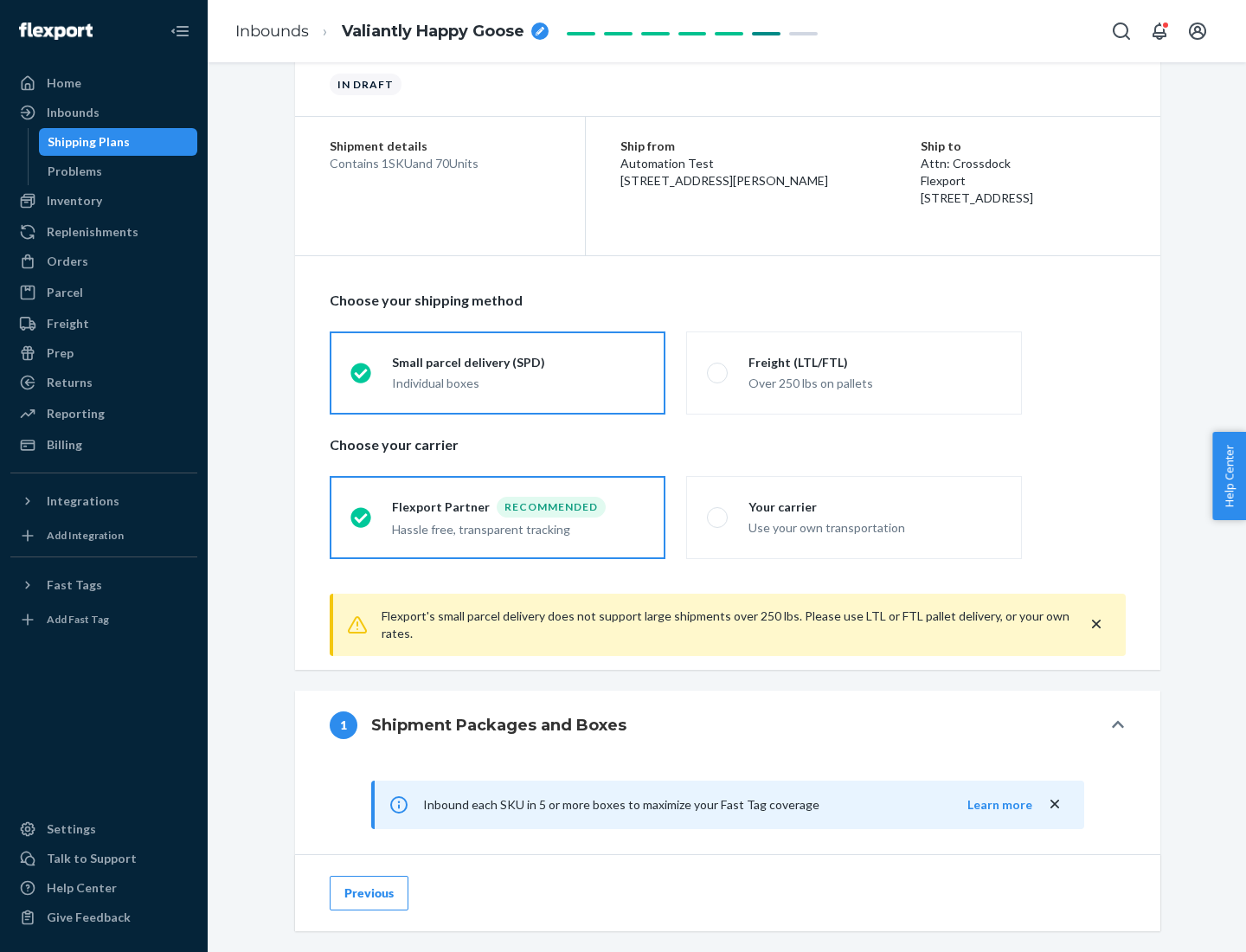
click at [875, 506] on div "Your carrier" at bounding box center [875, 507] width 253 height 17
click at [718, 512] on input "Your carrier Use your own transportation" at bounding box center [713, 517] width 11 height 11
radio input "true"
radio input "false"
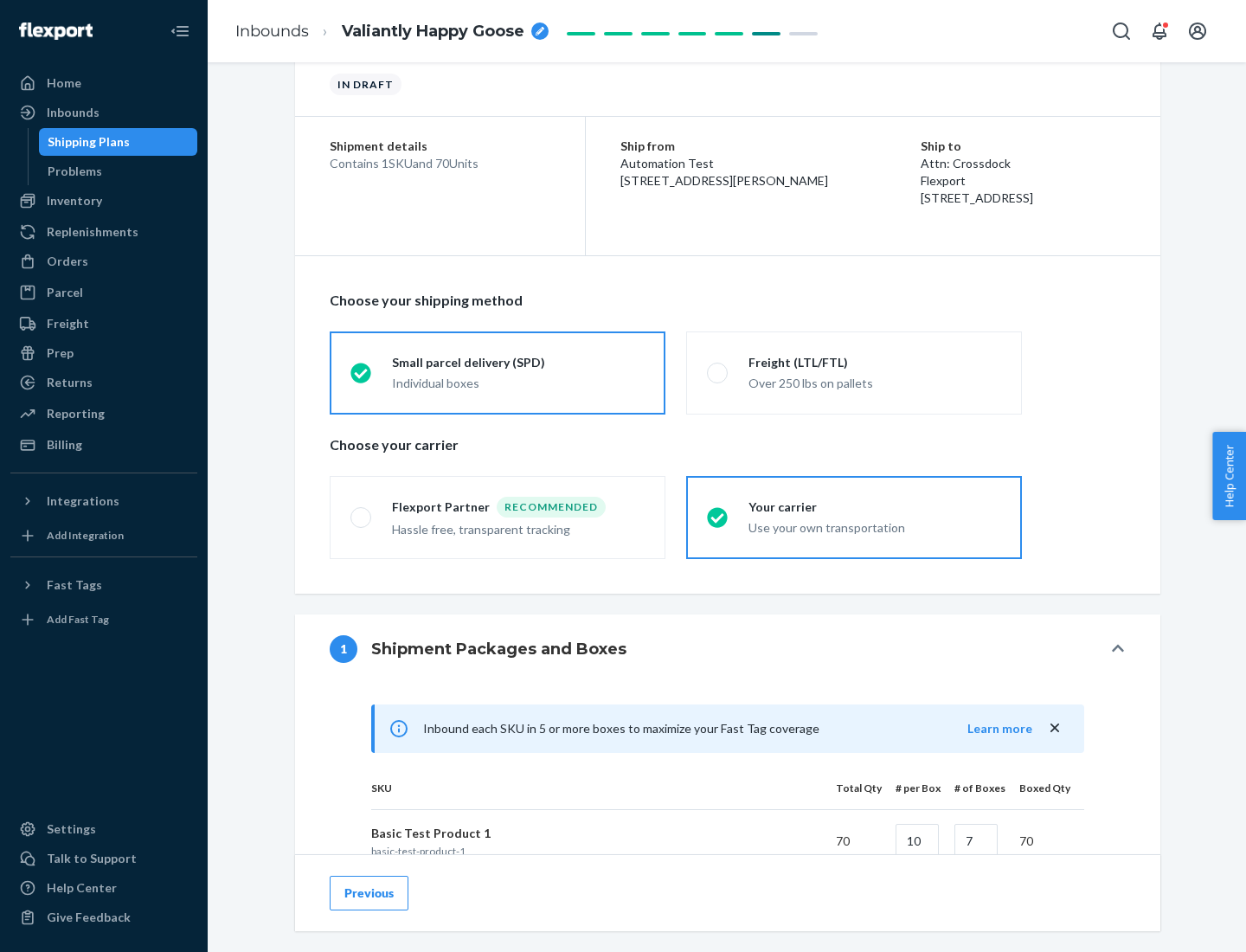
scroll to position [420, 0]
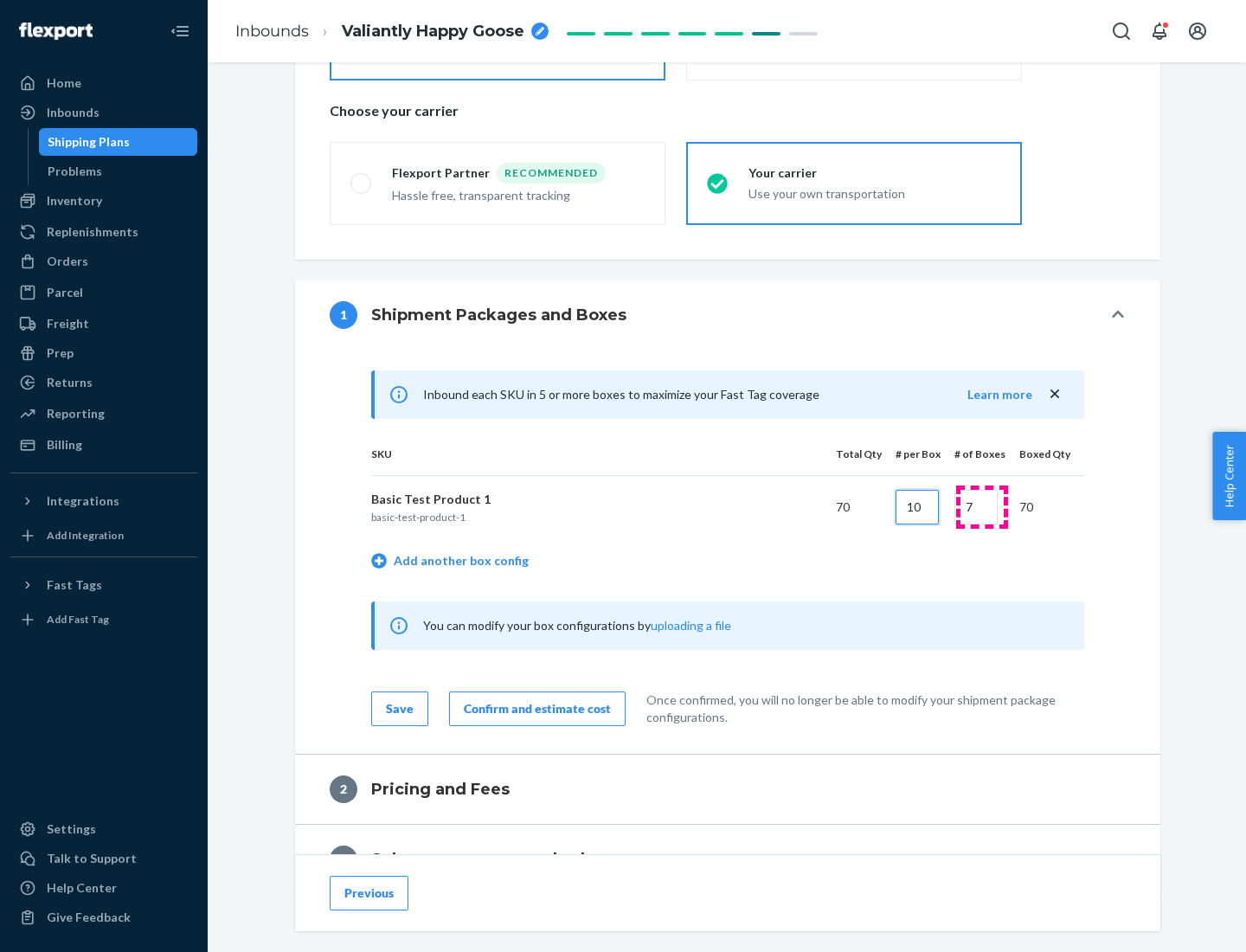
type input "10"
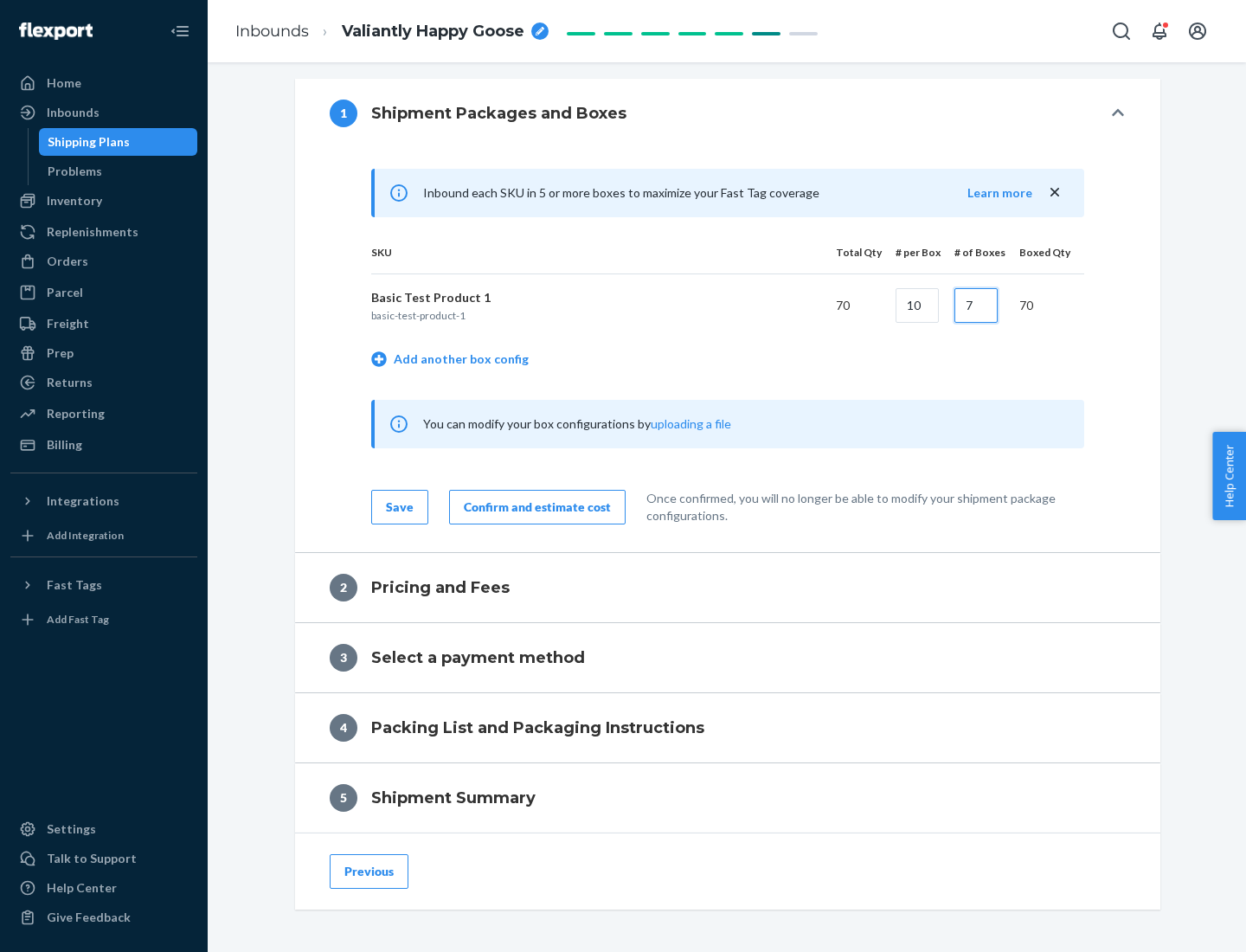
type input "7"
click at [534, 506] on div "Confirm and estimate cost" at bounding box center [537, 507] width 147 height 17
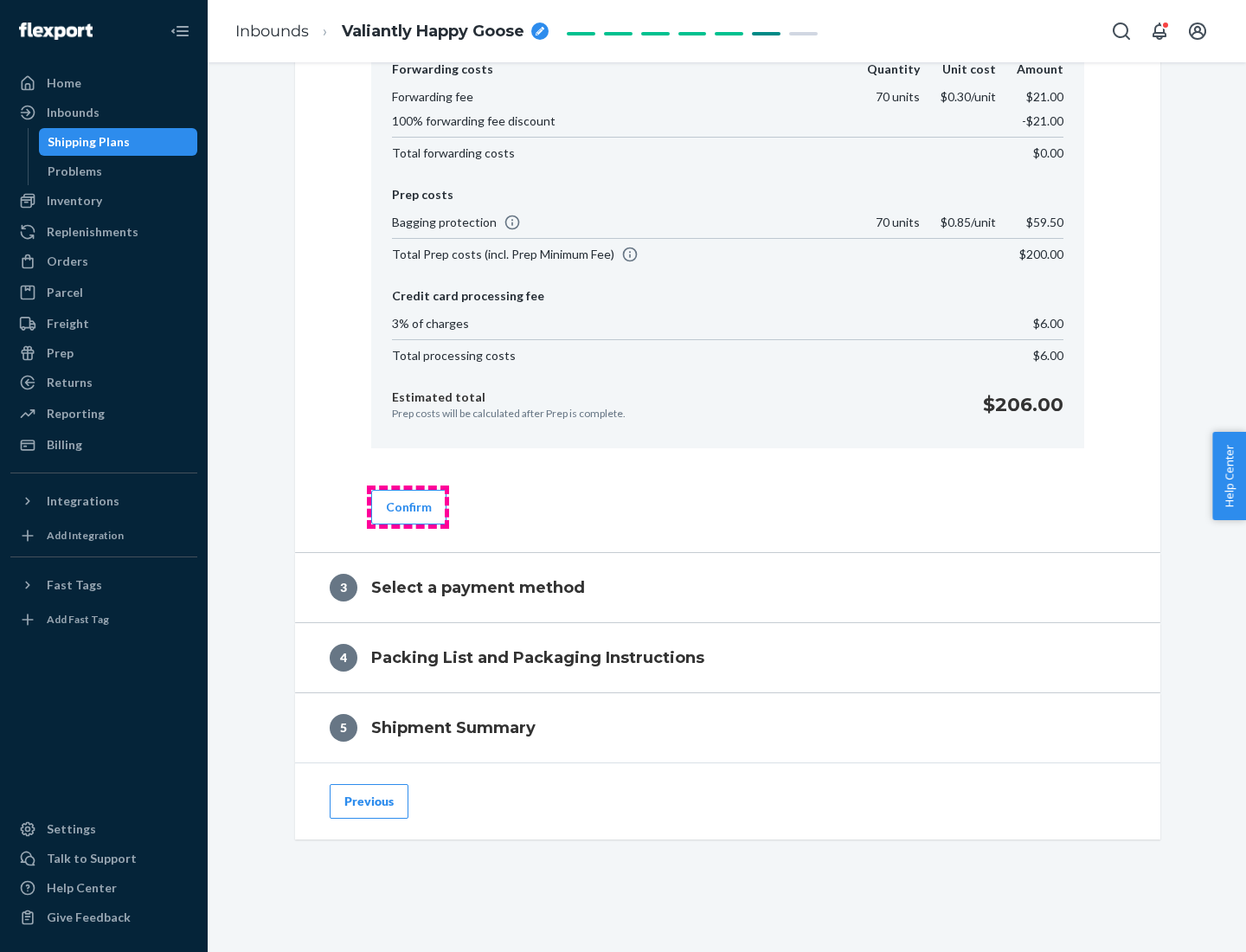
click at [408, 506] on button "Confirm" at bounding box center [409, 507] width 75 height 34
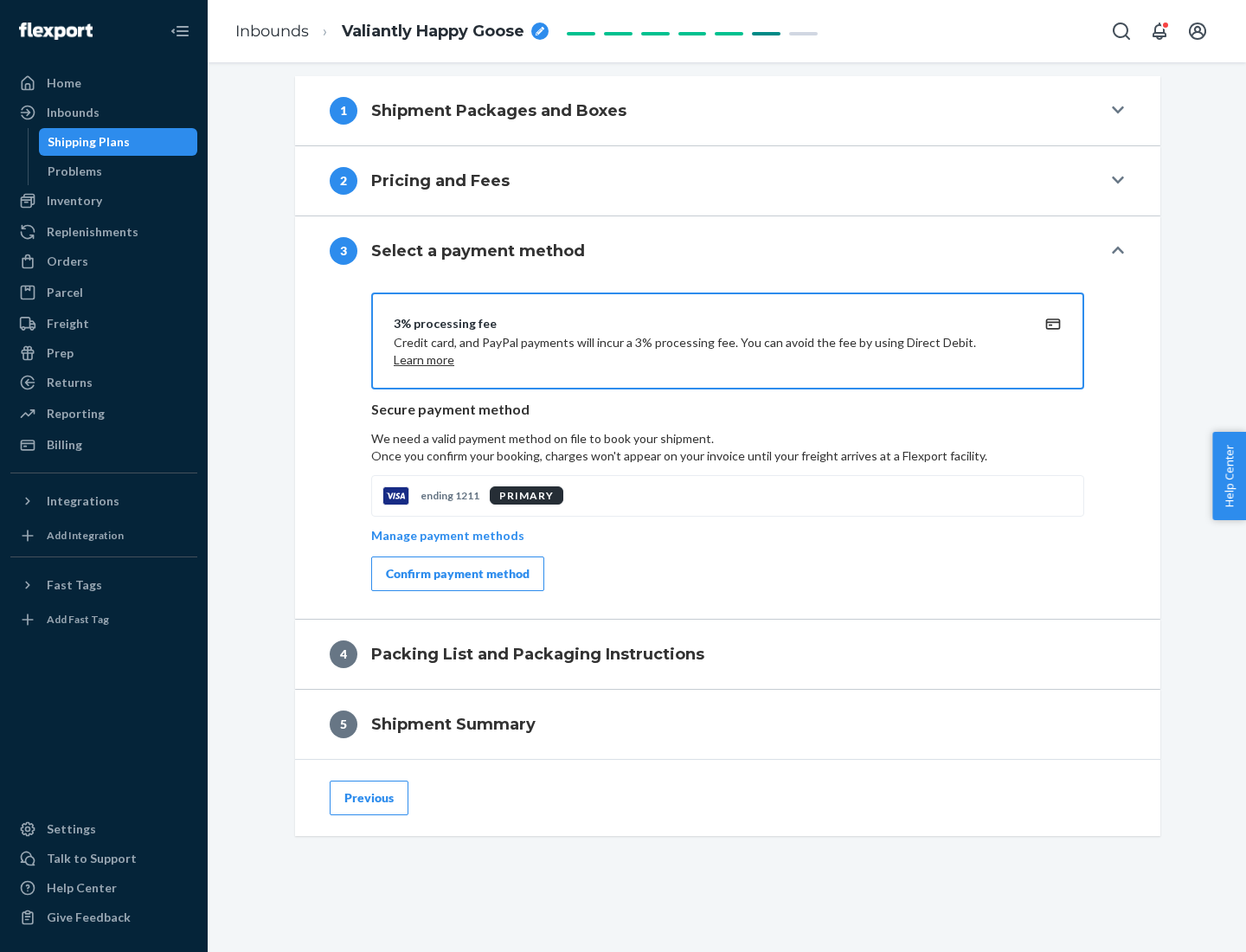
click at [457, 574] on div "Confirm payment method" at bounding box center [457, 573] width 143 height 17
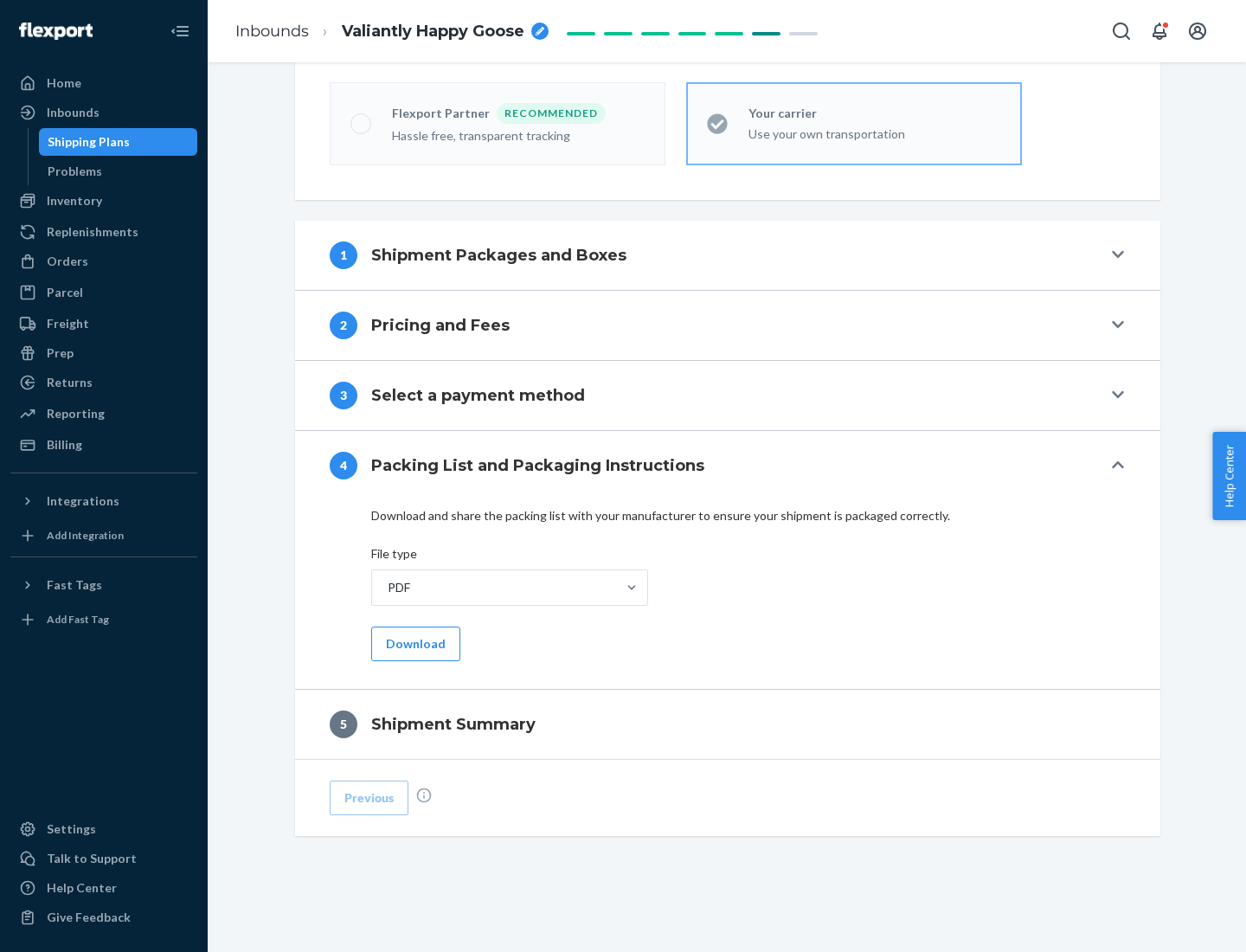
scroll to position [479, 0]
click at [414, 643] on button "Download" at bounding box center [416, 644] width 89 height 34
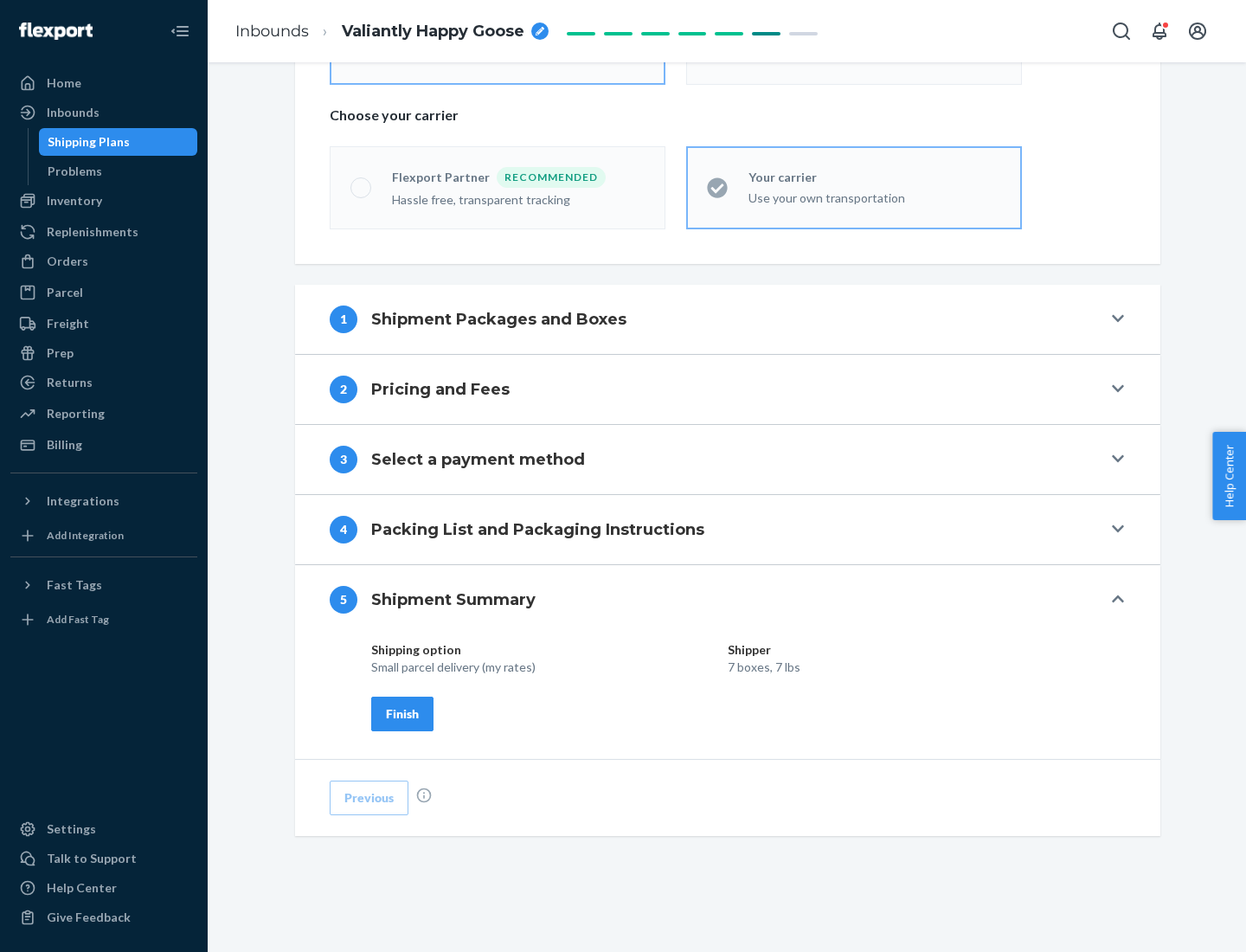
scroll to position [415, 0]
